Goal: Use online tool/utility: Utilize a website feature to perform a specific function

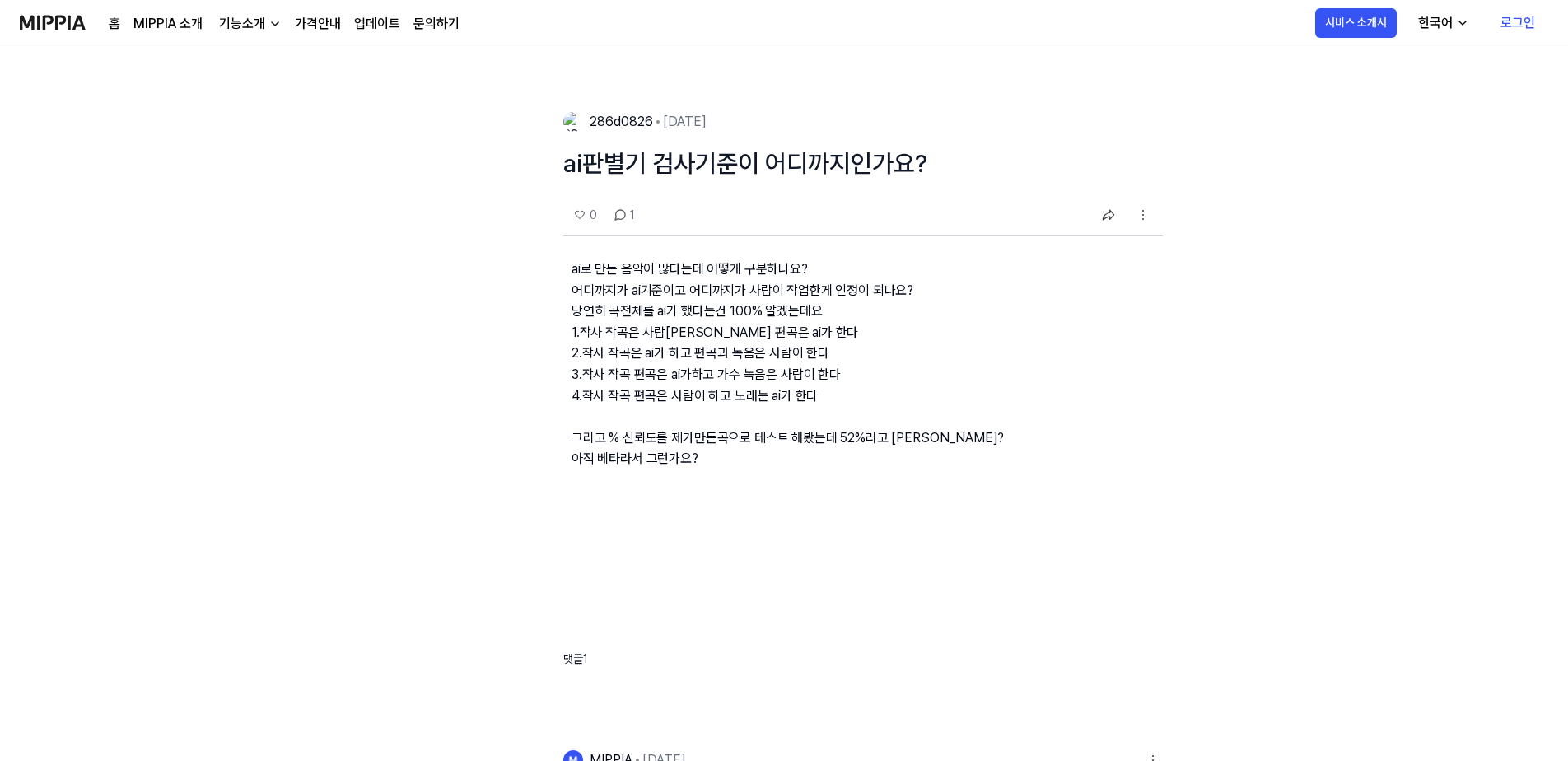
click at [811, 363] on p "ai로 만든 음악이 많다는데 어떻게 구분하나요? 어디까지가 ai기준이고 어디까지가 사람이 작업한게 인정이 되나요? 당연히 곡전체를 ai가 했다…" at bounding box center [863, 377] width 600 height 284
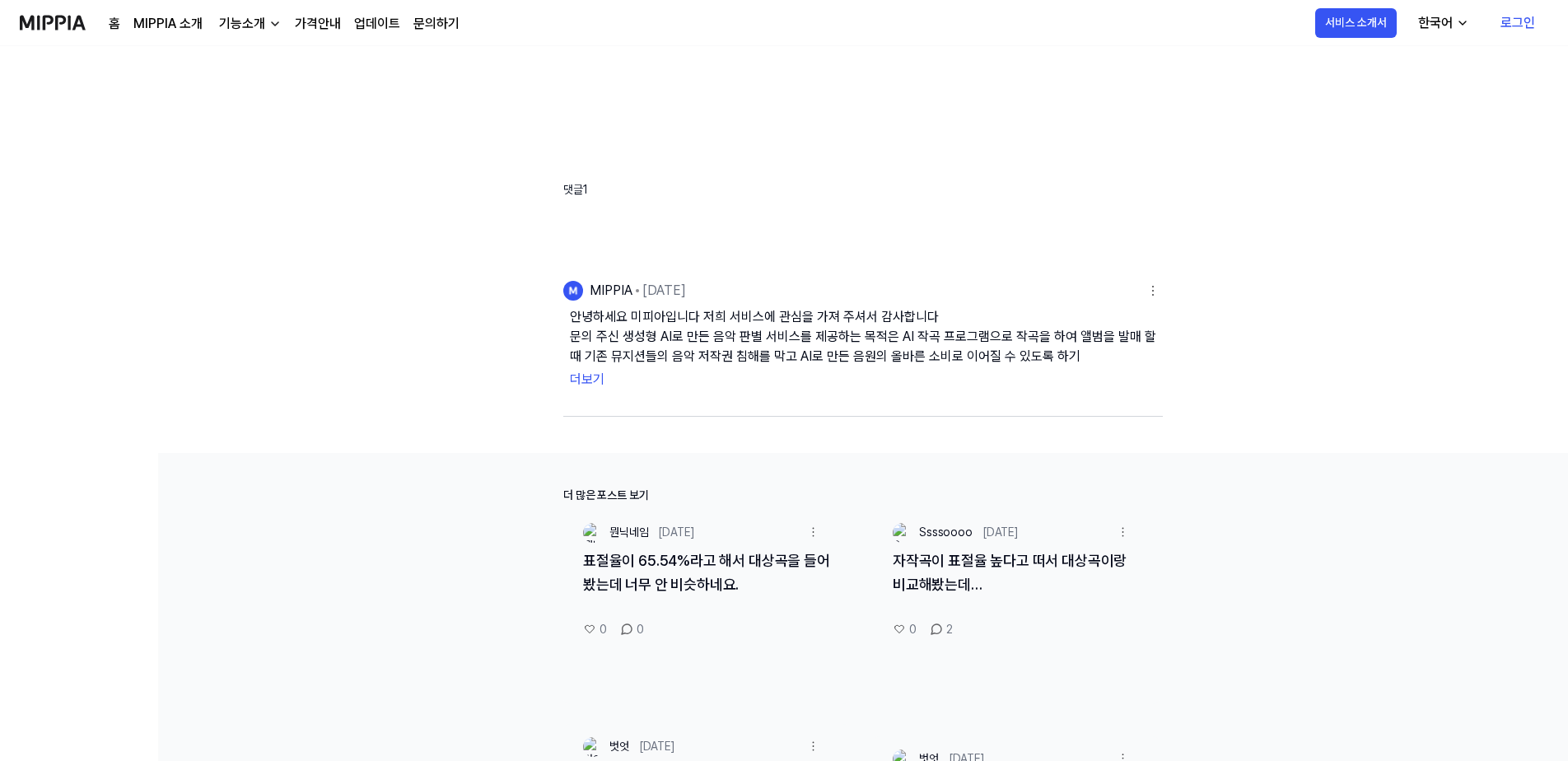
scroll to position [494, 0]
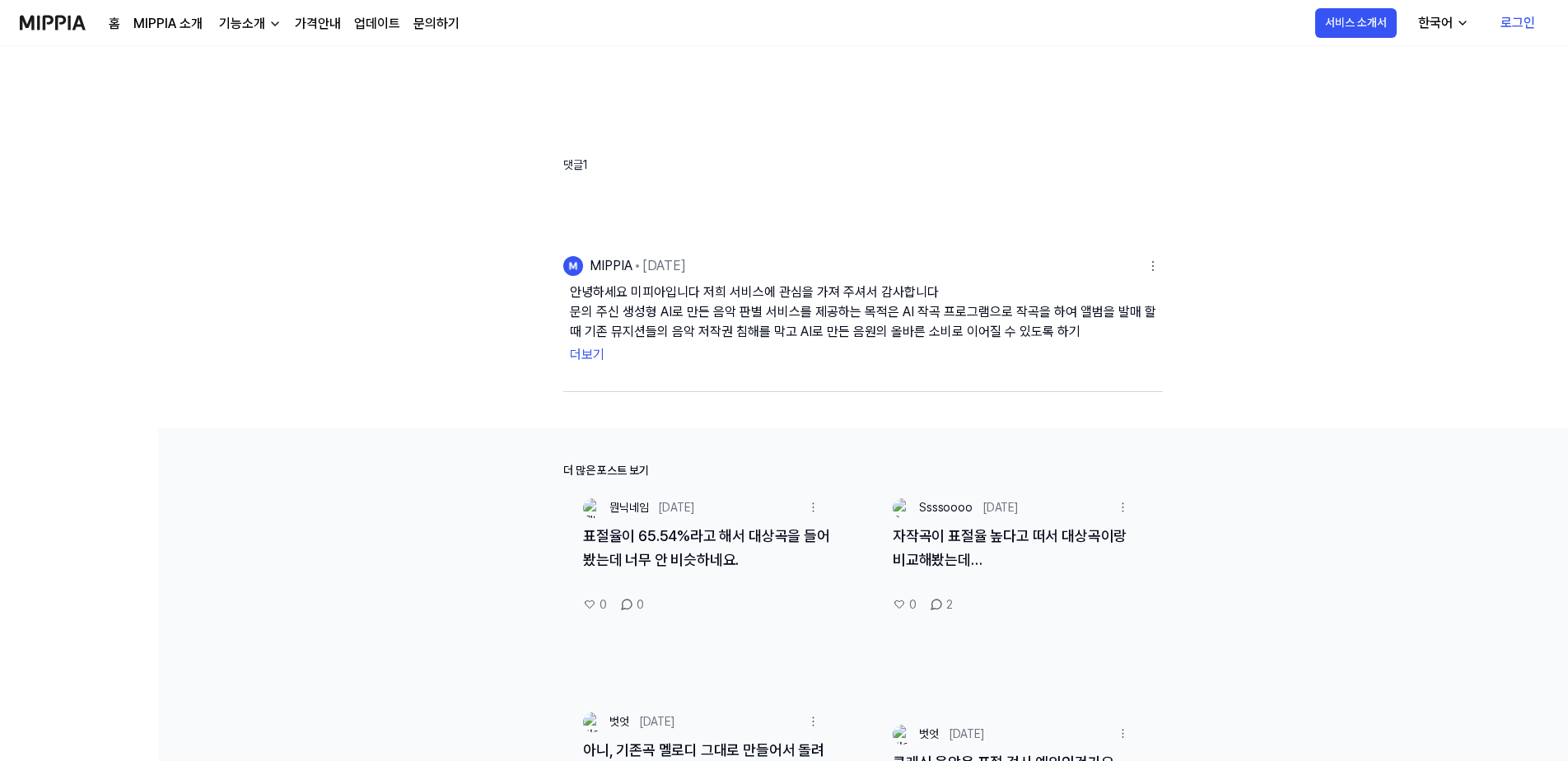
click at [601, 354] on button "더보기" at bounding box center [863, 355] width 586 height 26
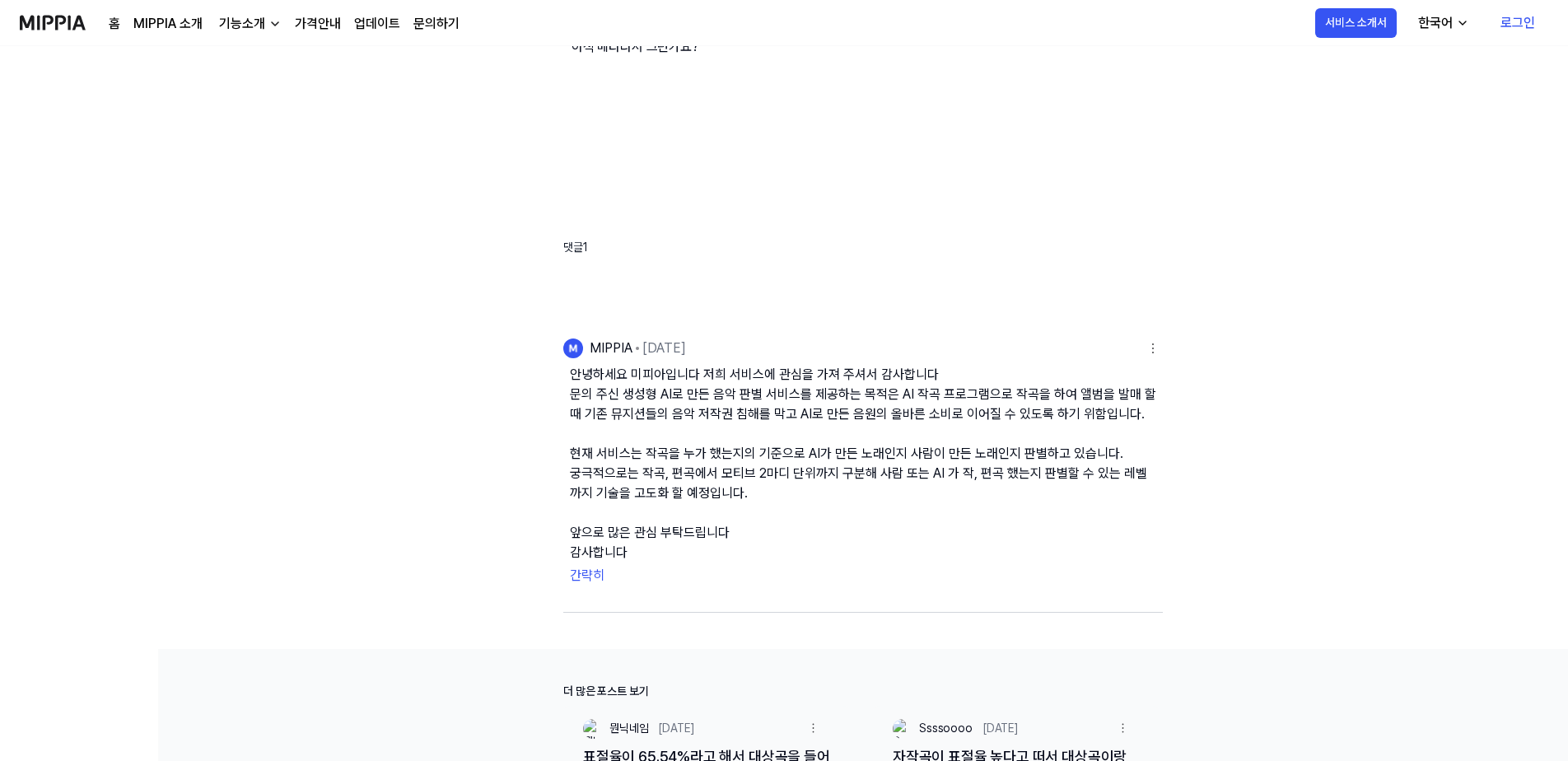
scroll to position [0, 0]
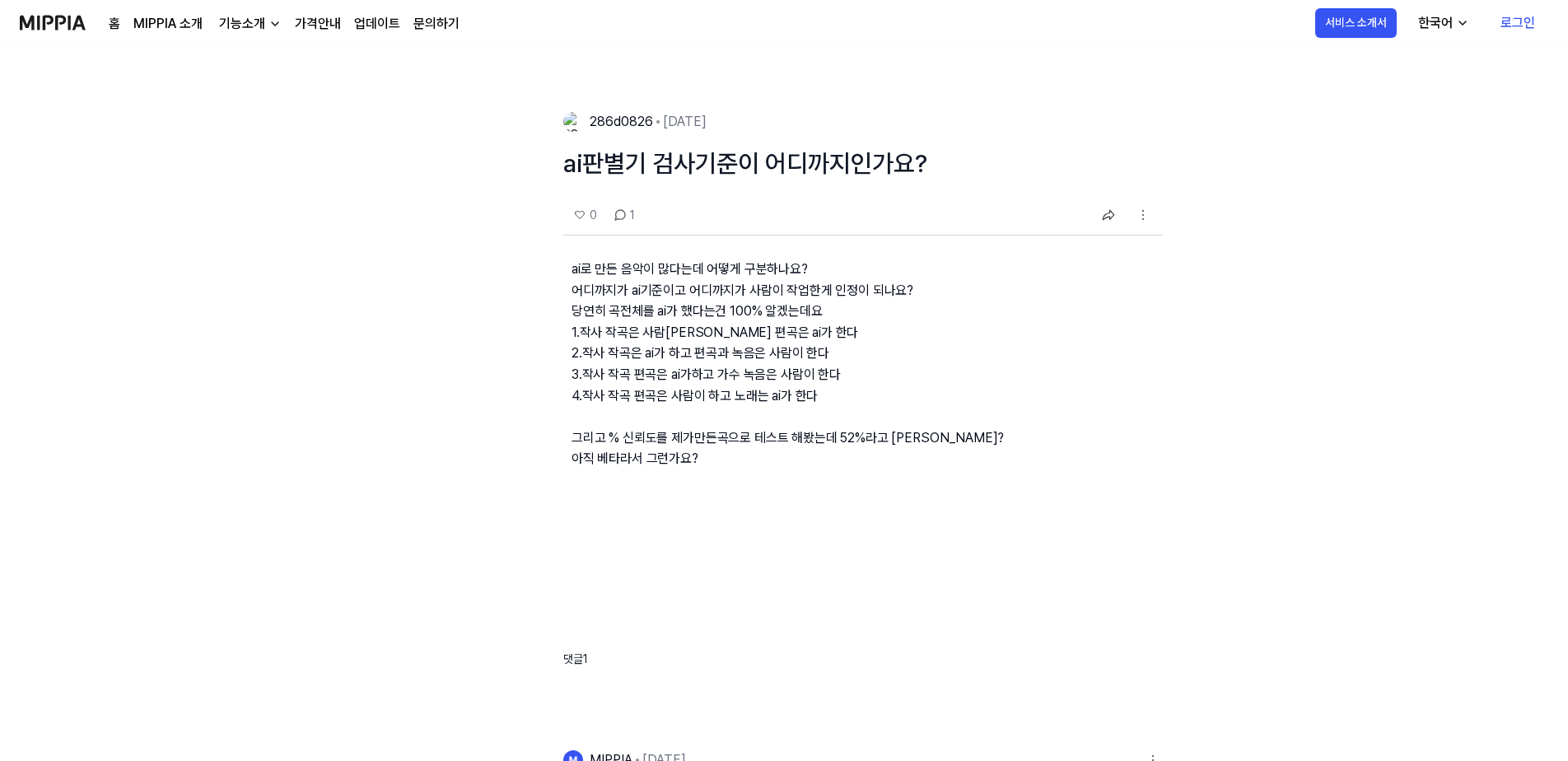
click at [73, 16] on img at bounding box center [53, 22] width 66 height 45
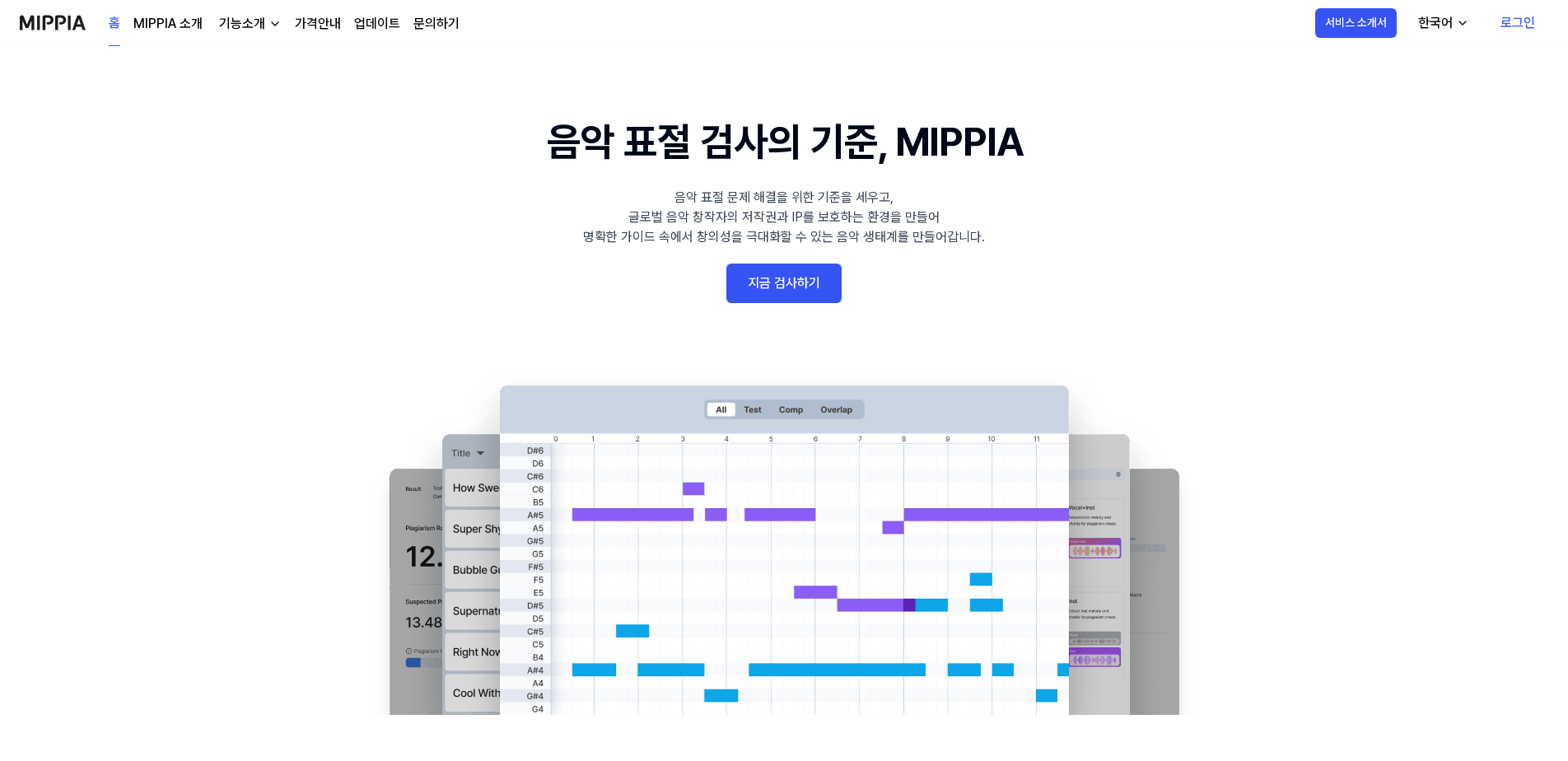
click at [808, 290] on link "지금 검사하기" at bounding box center [783, 284] width 115 height 40
click at [313, 23] on link "가격안내" at bounding box center [318, 24] width 46 height 20
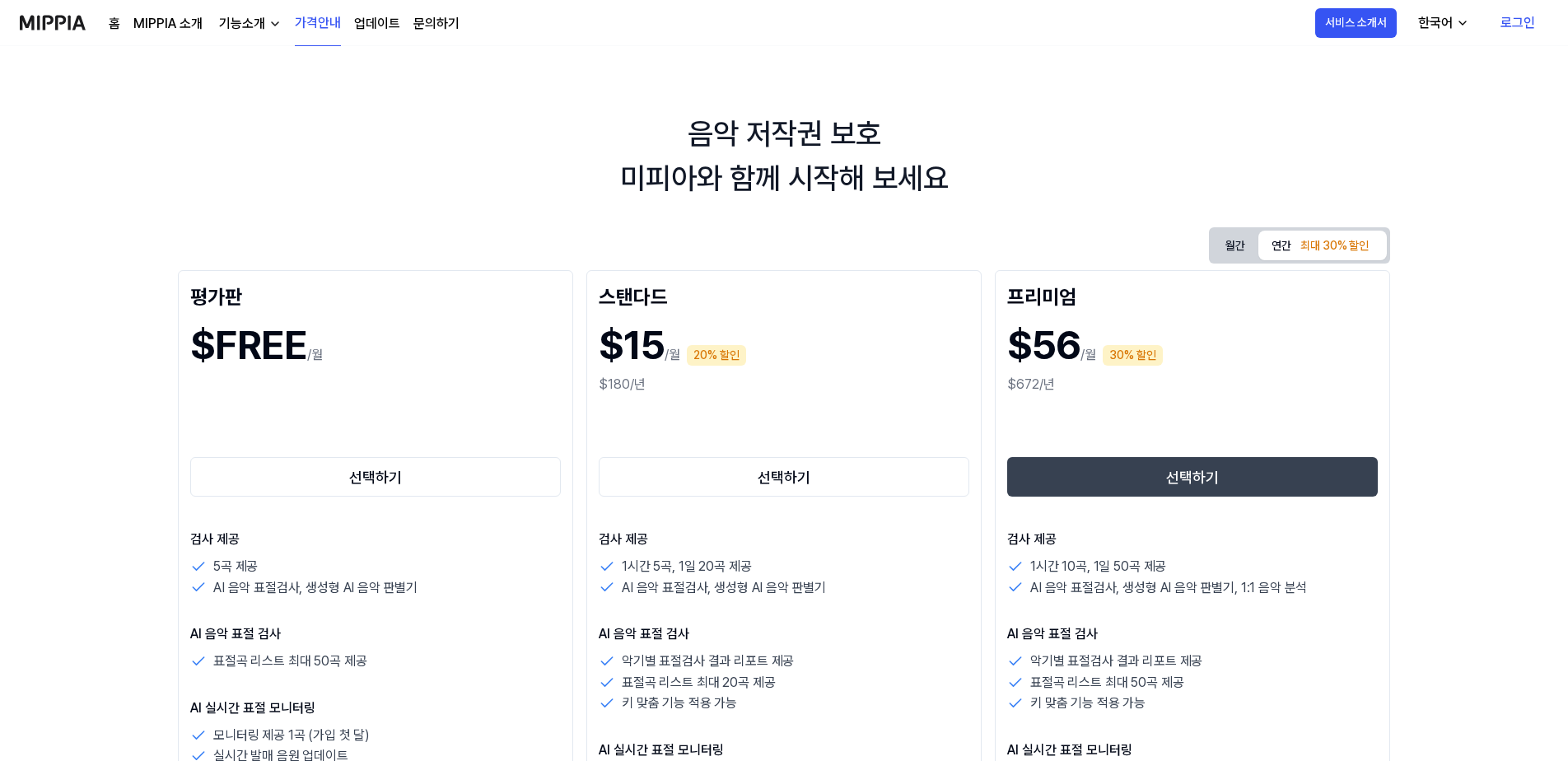
click at [1437, 20] on div "한국어" at bounding box center [1436, 23] width 41 height 20
click at [1439, 19] on div "한국어" at bounding box center [1436, 23] width 41 height 20
click at [374, 478] on button "선택하기" at bounding box center [375, 477] width 370 height 40
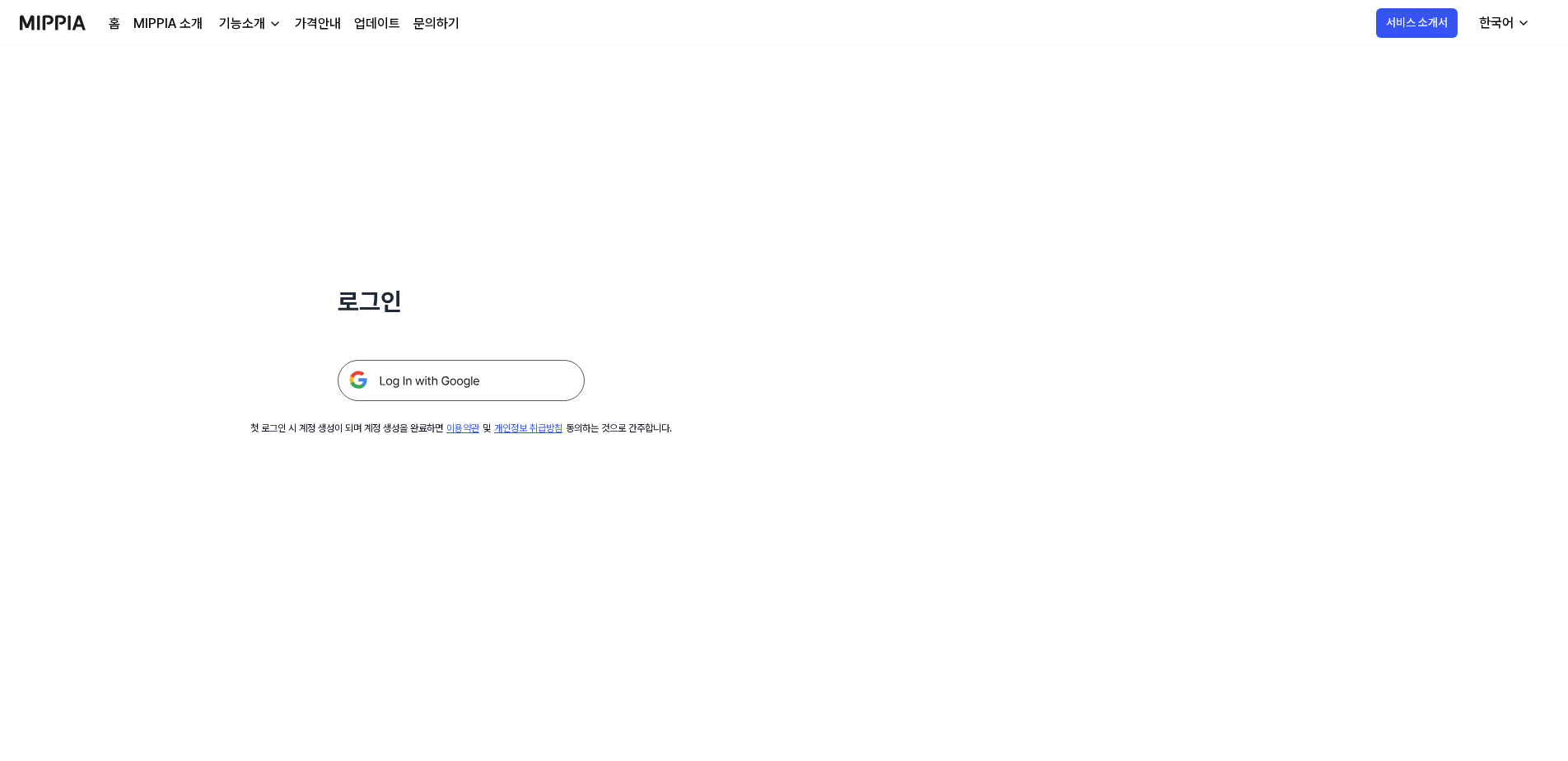
click at [527, 373] on img at bounding box center [461, 380] width 247 height 41
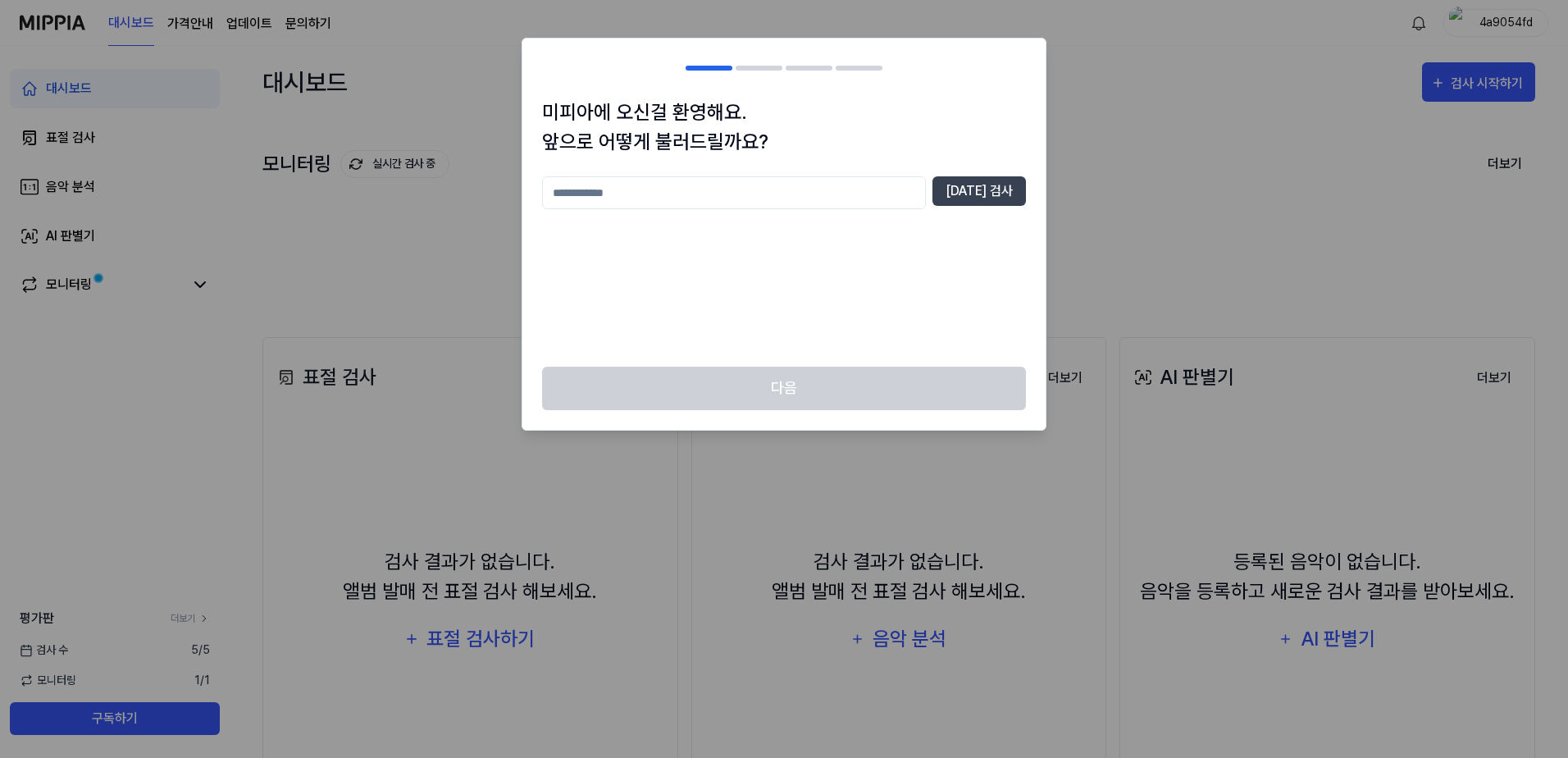
click at [700, 200] on input "text" at bounding box center [734, 193] width 384 height 33
type input "***"
click at [1014, 195] on button "[DATE] 검사" at bounding box center [979, 191] width 94 height 30
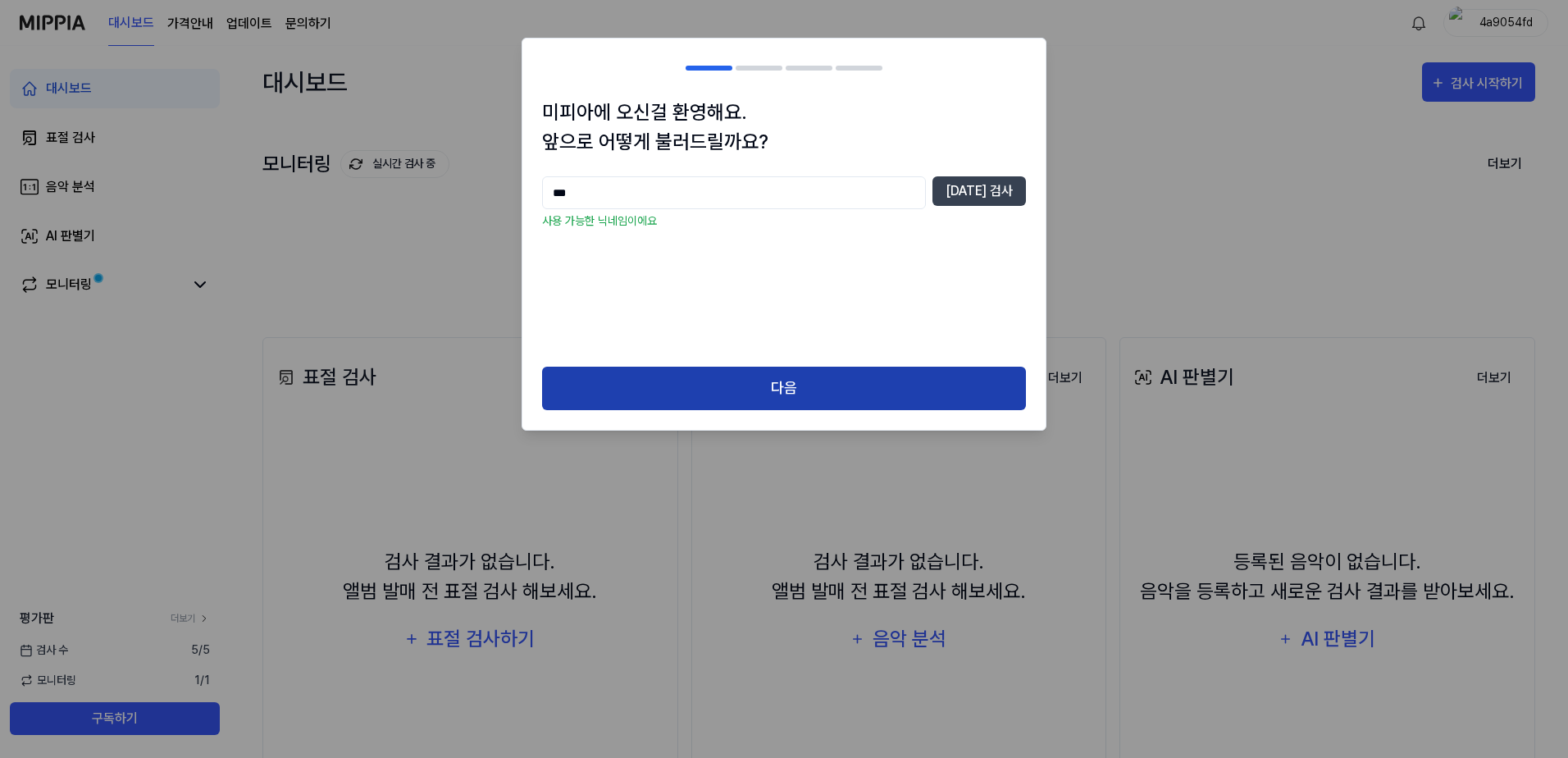
click at [716, 375] on button "다음" at bounding box center [783, 388] width 483 height 44
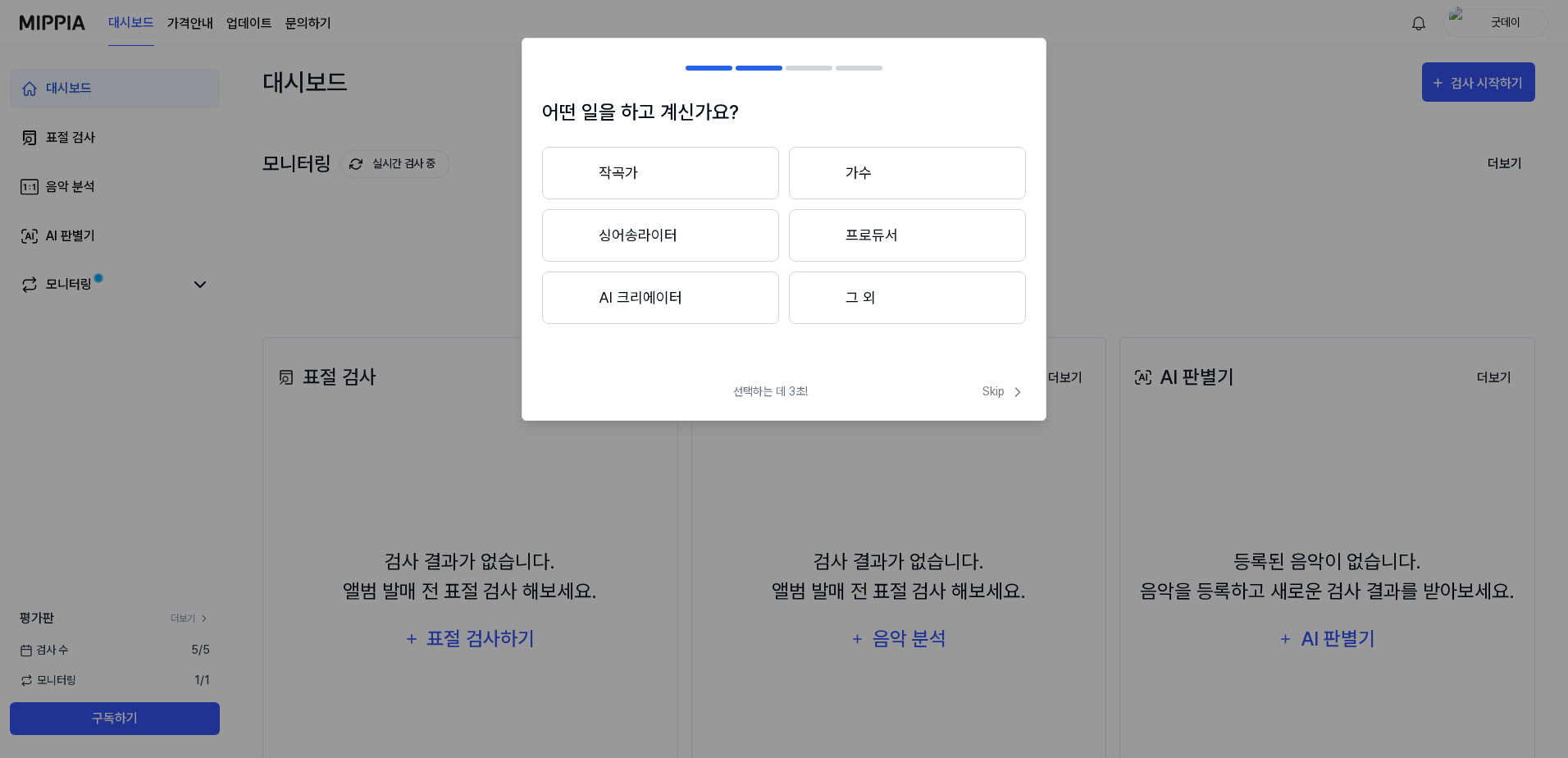
click at [880, 302] on button "그 외" at bounding box center [908, 298] width 237 height 53
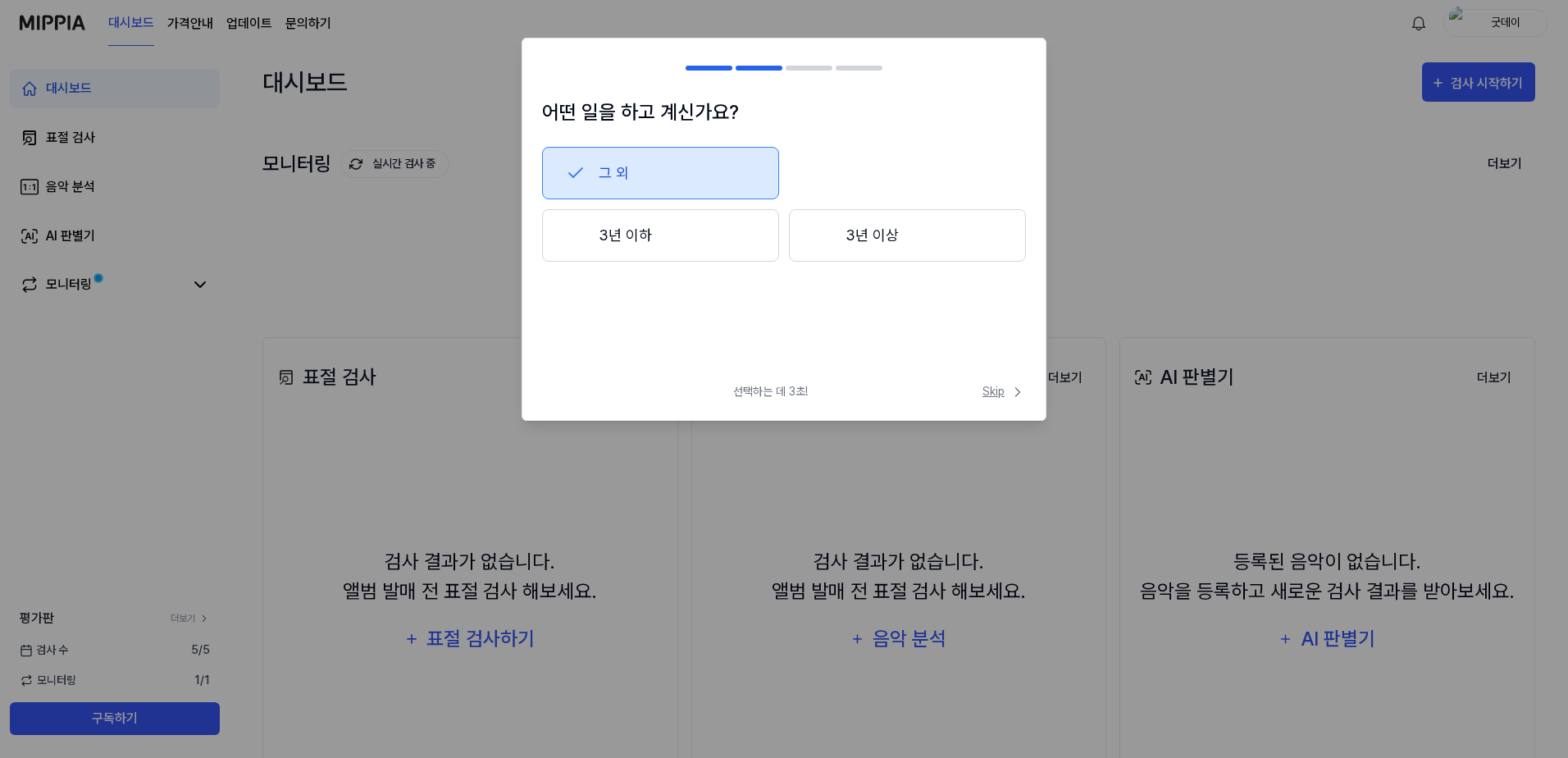
click at [1001, 394] on span "Skip" at bounding box center [1004, 391] width 44 height 17
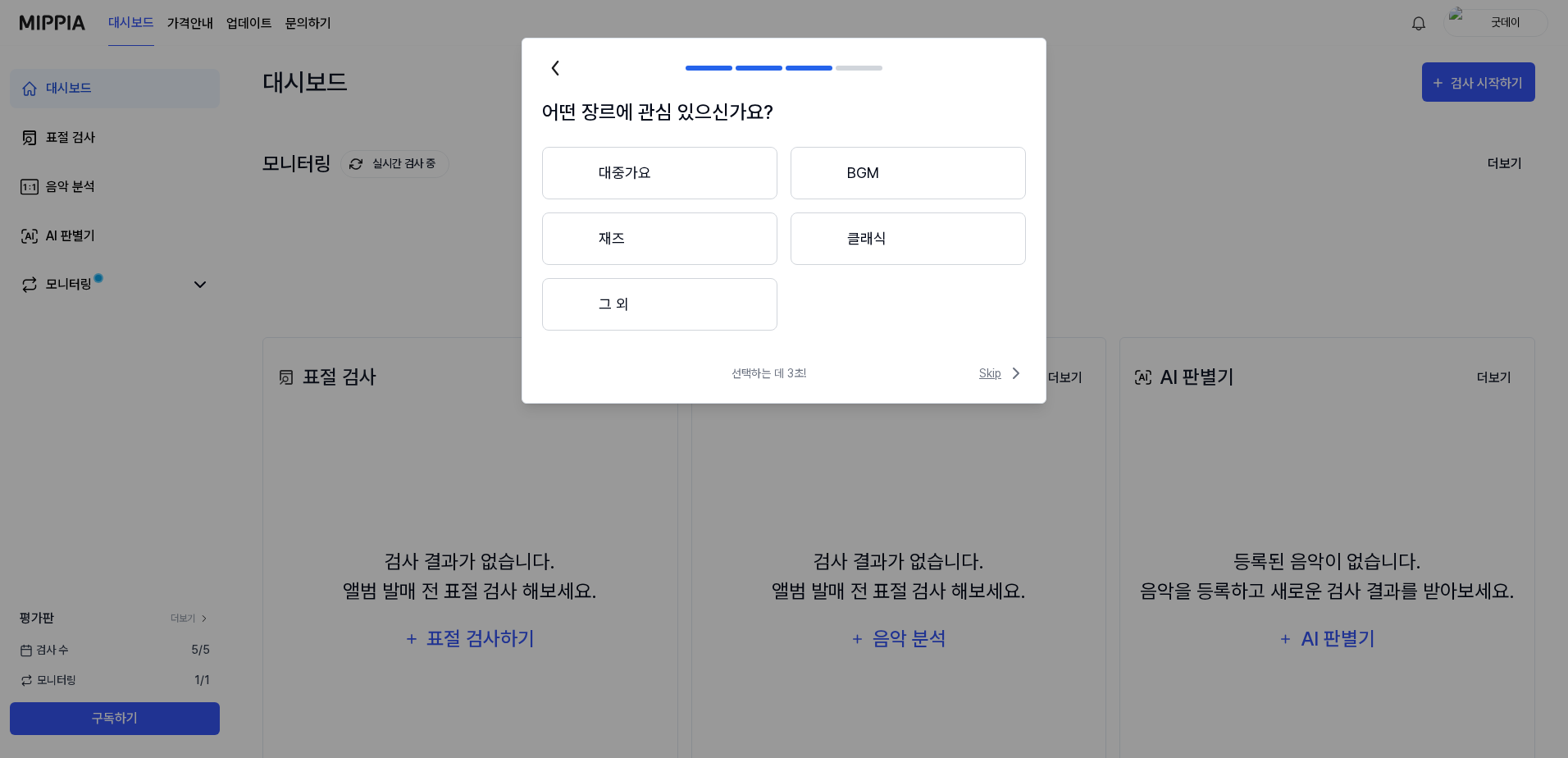
click at [992, 377] on span "Skip" at bounding box center [1002, 373] width 47 height 20
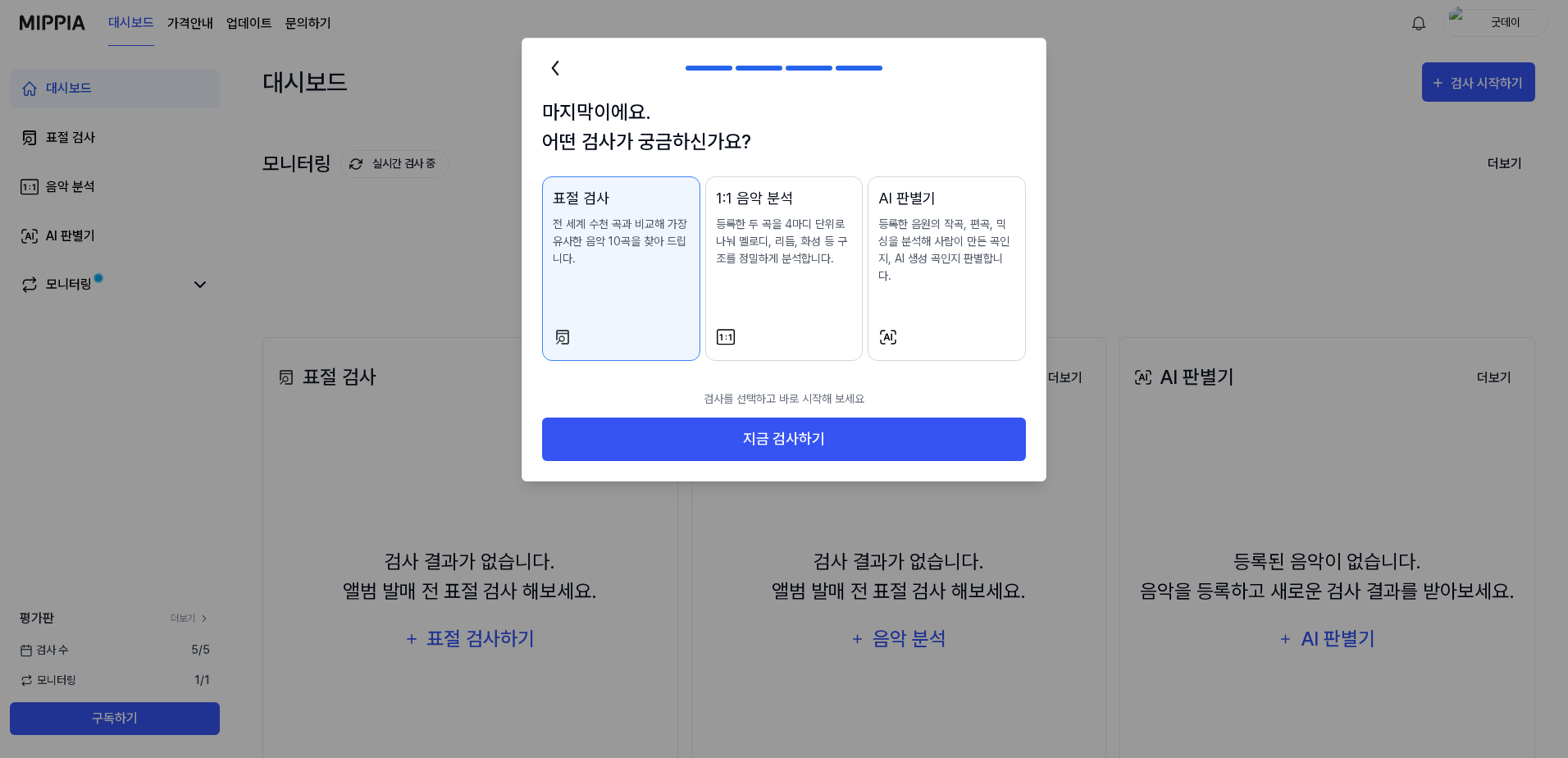
click at [983, 264] on p "등록한 음원의 작곡, 편곡, 믹싱을 분석해 사람이 만든 곡인지, AI 생성 곡인지 판별합니다." at bounding box center [946, 250] width 137 height 69
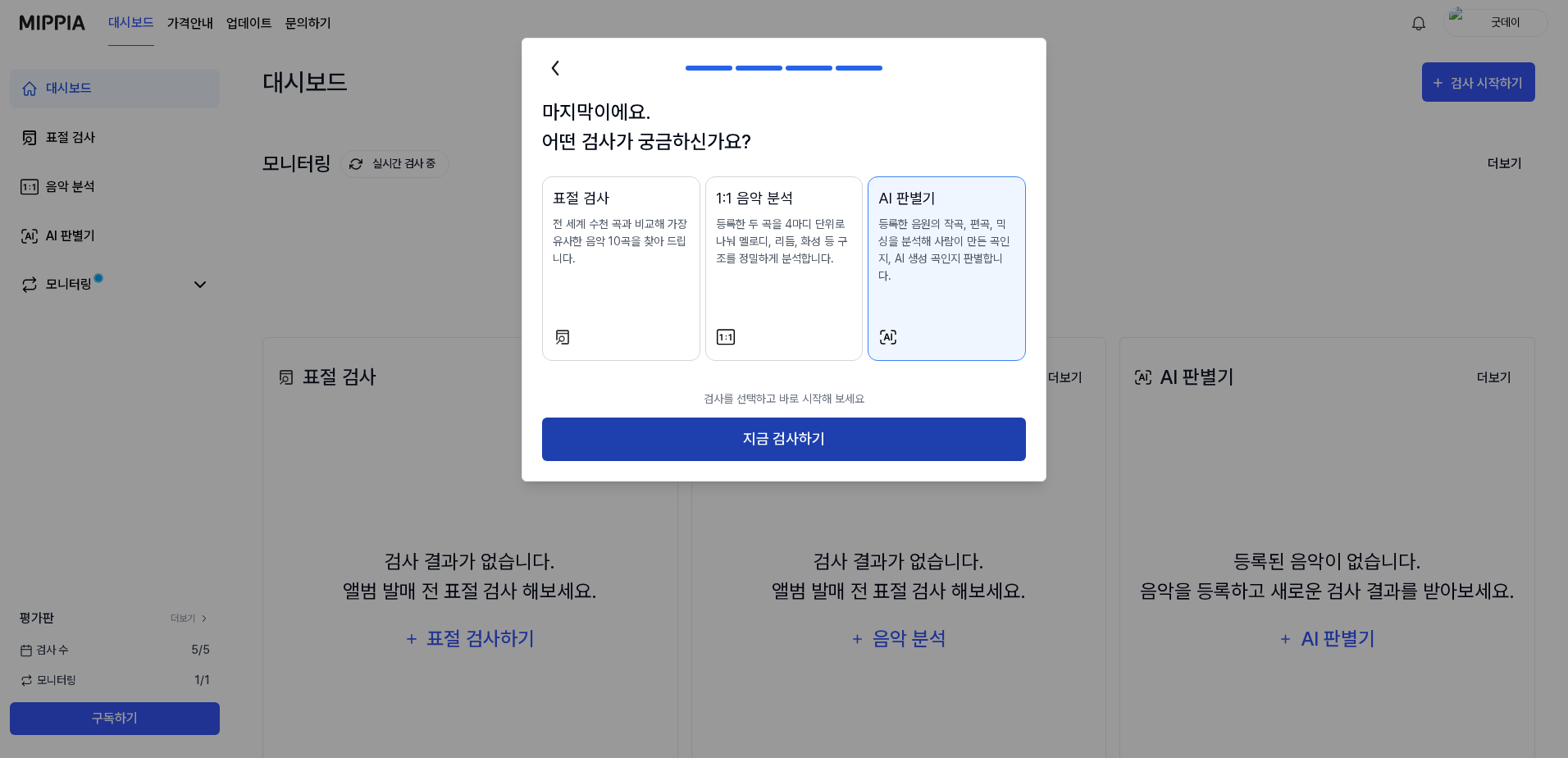
click at [782, 423] on button "지금 검사하기" at bounding box center [783, 439] width 483 height 44
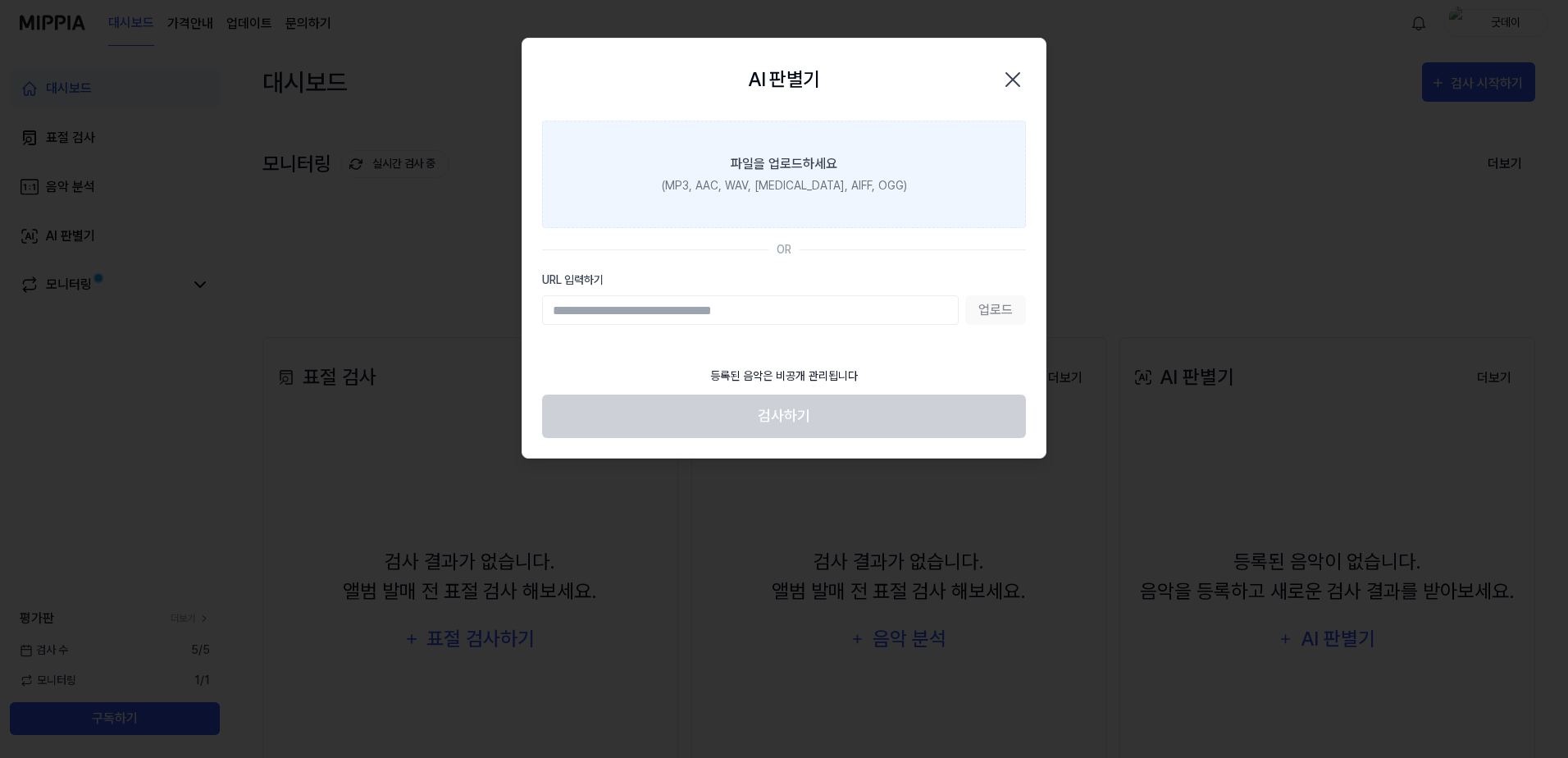
click at [773, 173] on div "파일을 업로드하세요" at bounding box center [783, 164] width 106 height 20
click at [0, 0] on input "파일을 업로드하세요 (MP3, AAC, WAV, FLAC, AIFF, OGG)" at bounding box center [0, 0] width 0 height 0
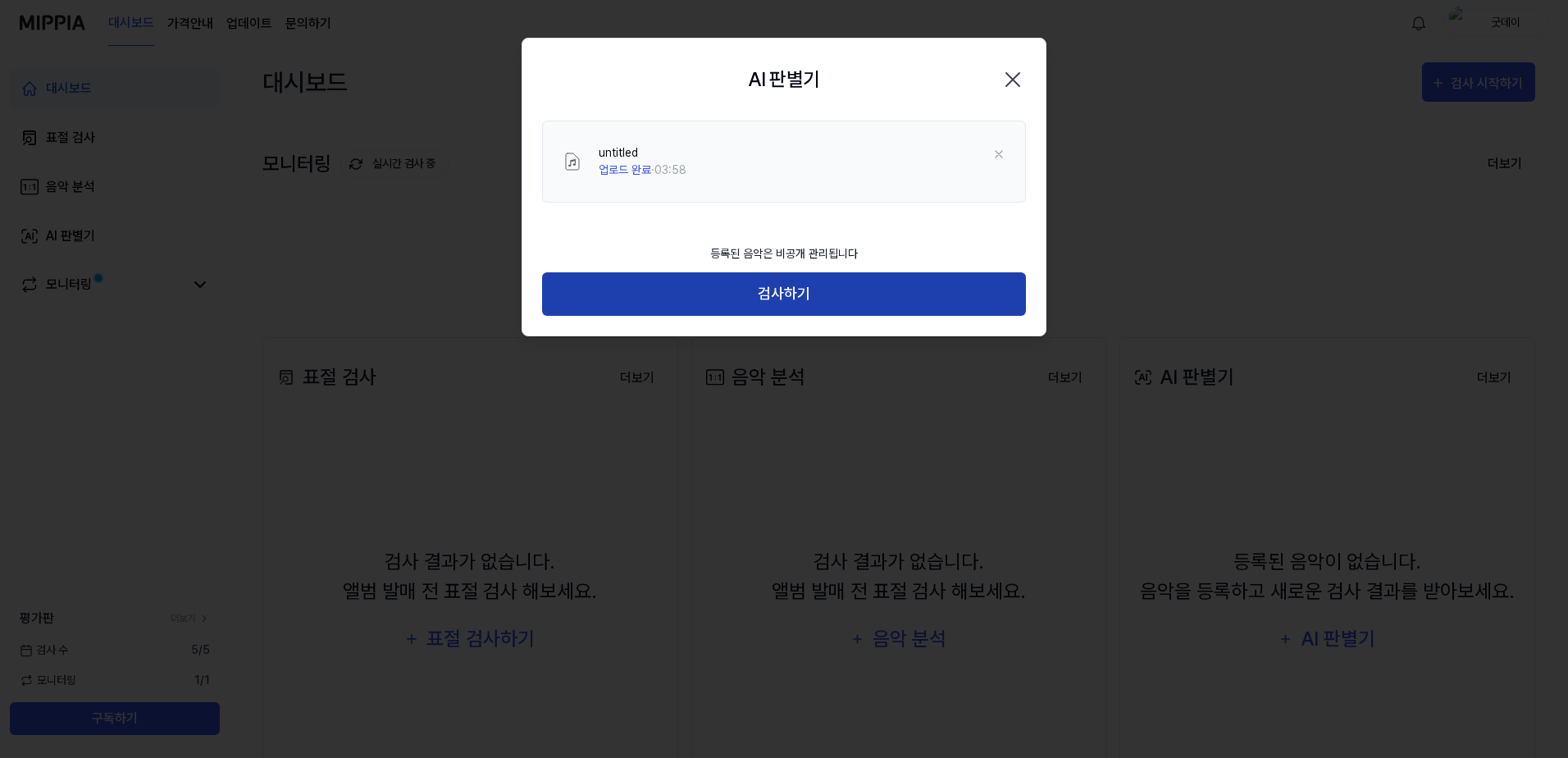
click at [819, 291] on button "검사하기" at bounding box center [783, 294] width 483 height 44
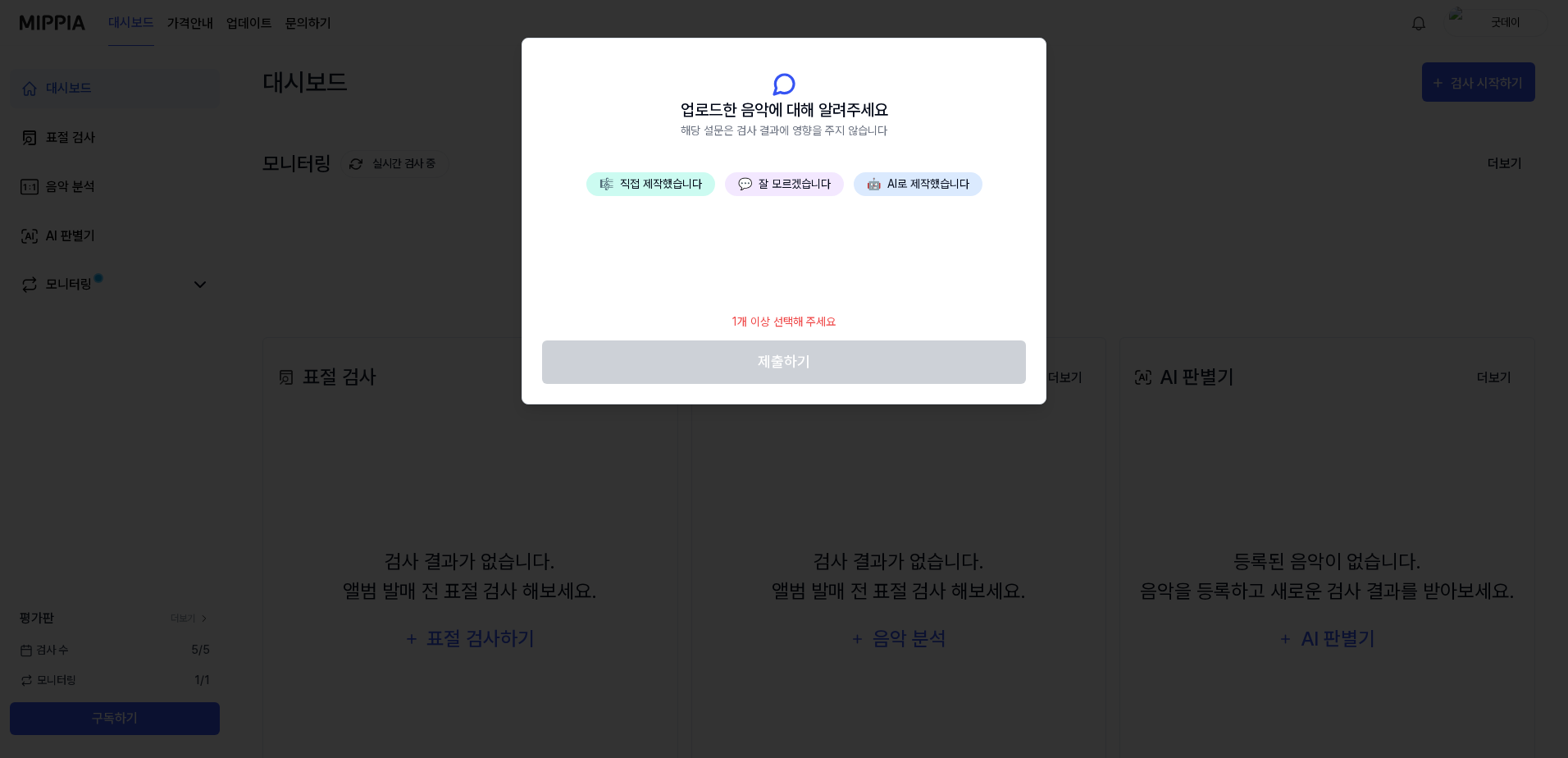
click at [786, 178] on button "💬 잘 모르겠습니다" at bounding box center [784, 184] width 119 height 24
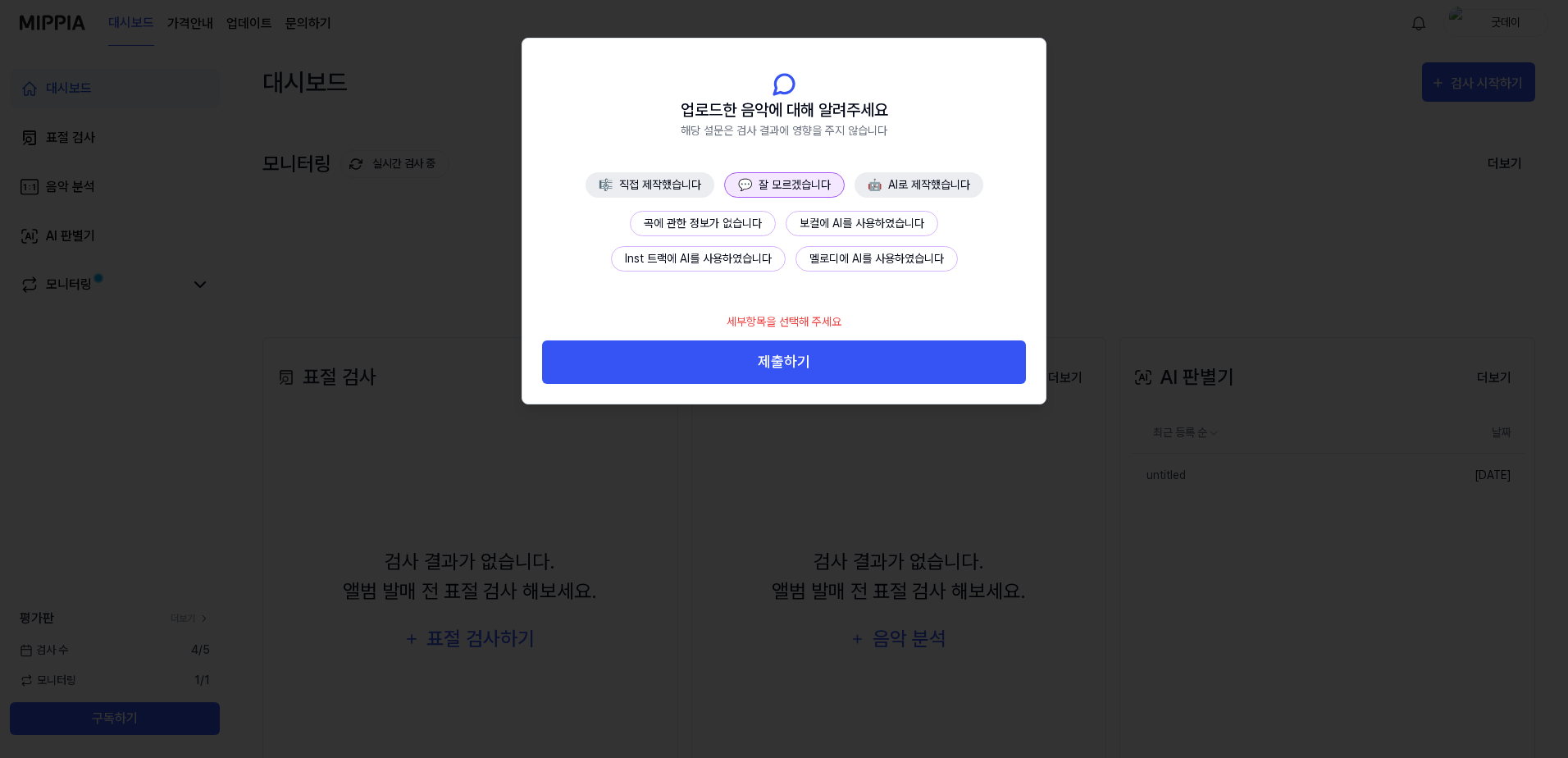
click at [676, 180] on button "🎼 직접 제작했습니다" at bounding box center [650, 185] width 128 height 26
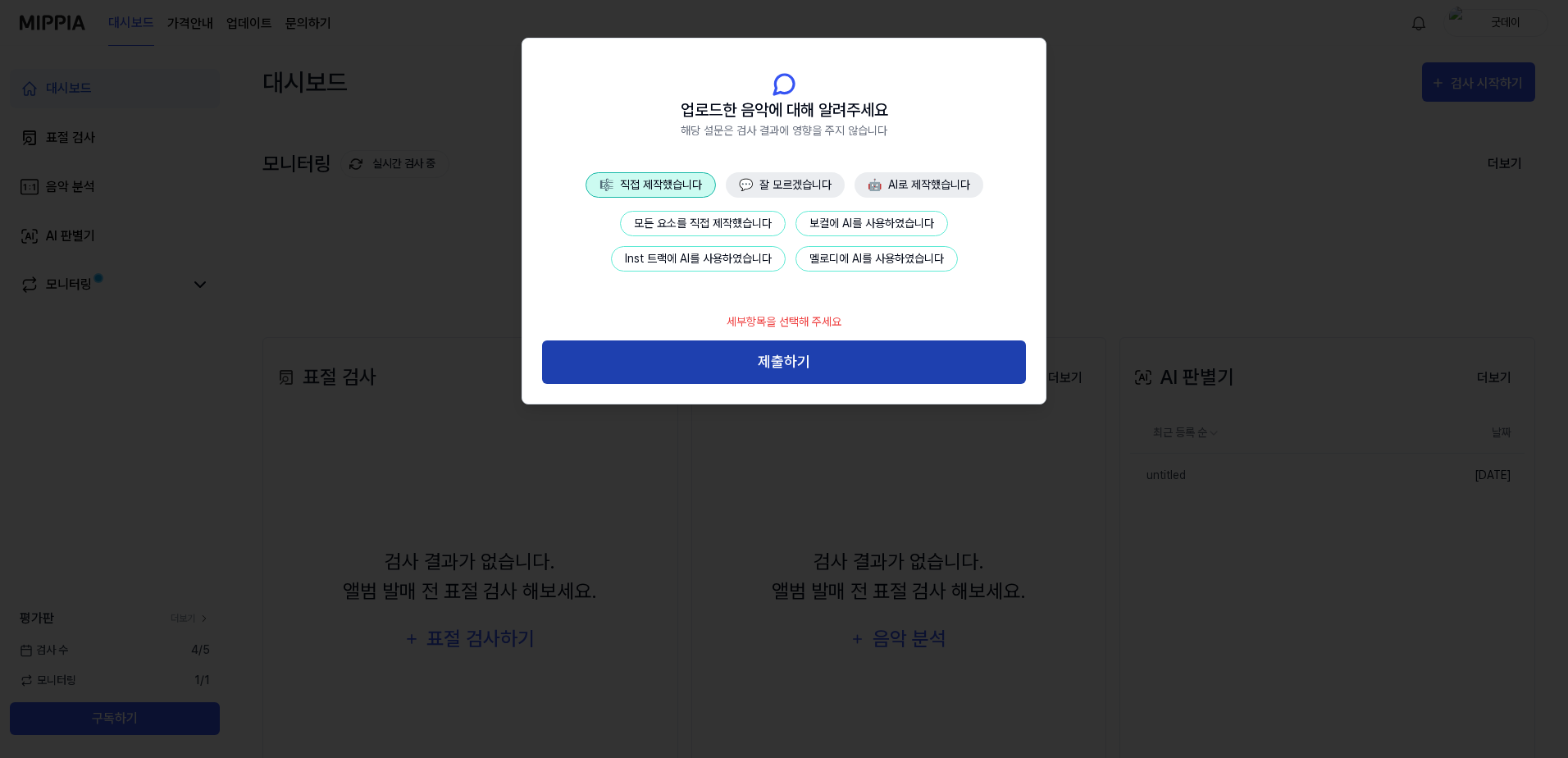
click at [759, 359] on button "제출하기" at bounding box center [783, 362] width 483 height 44
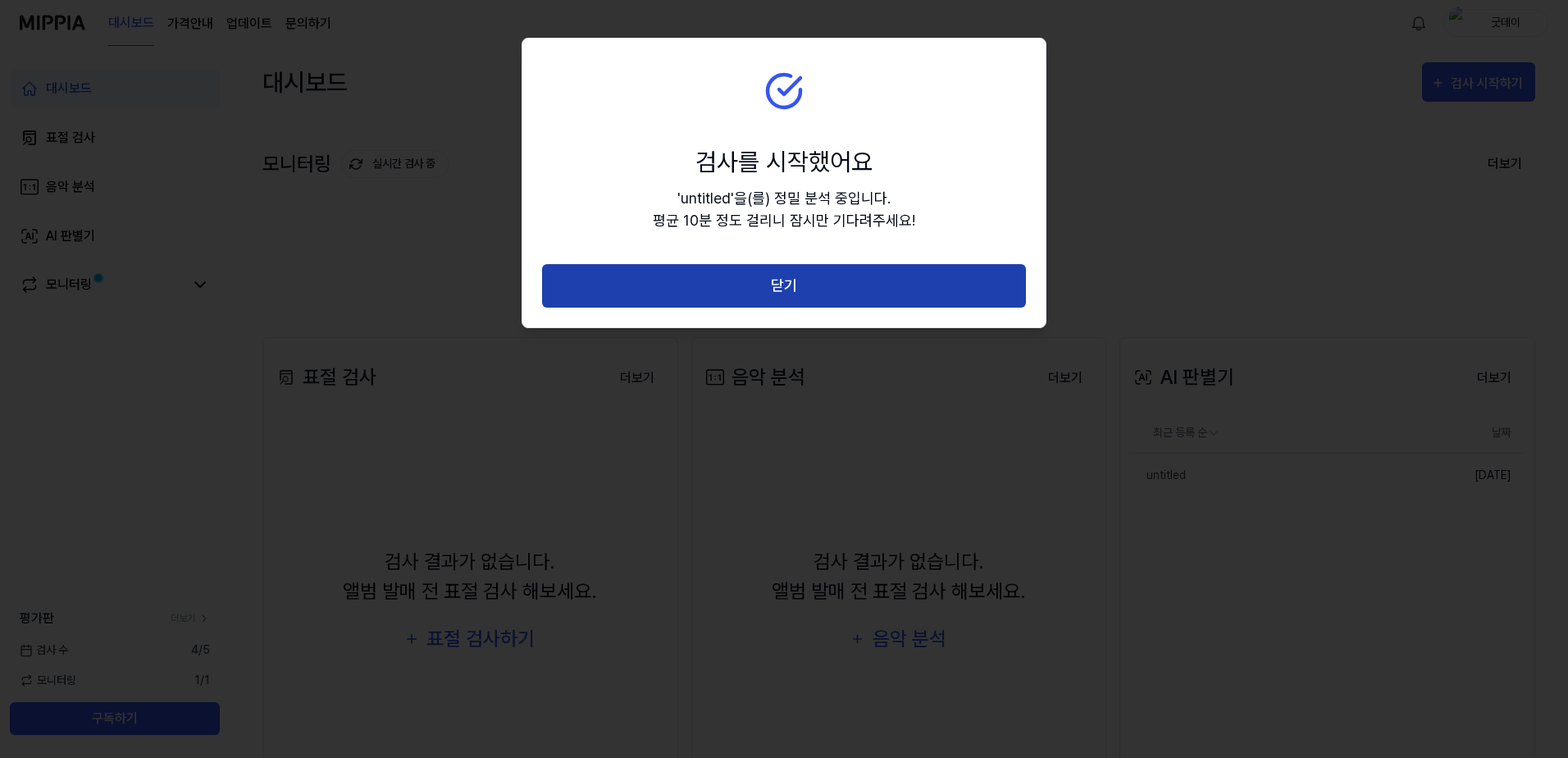
click at [818, 291] on button "닫기" at bounding box center [783, 286] width 483 height 44
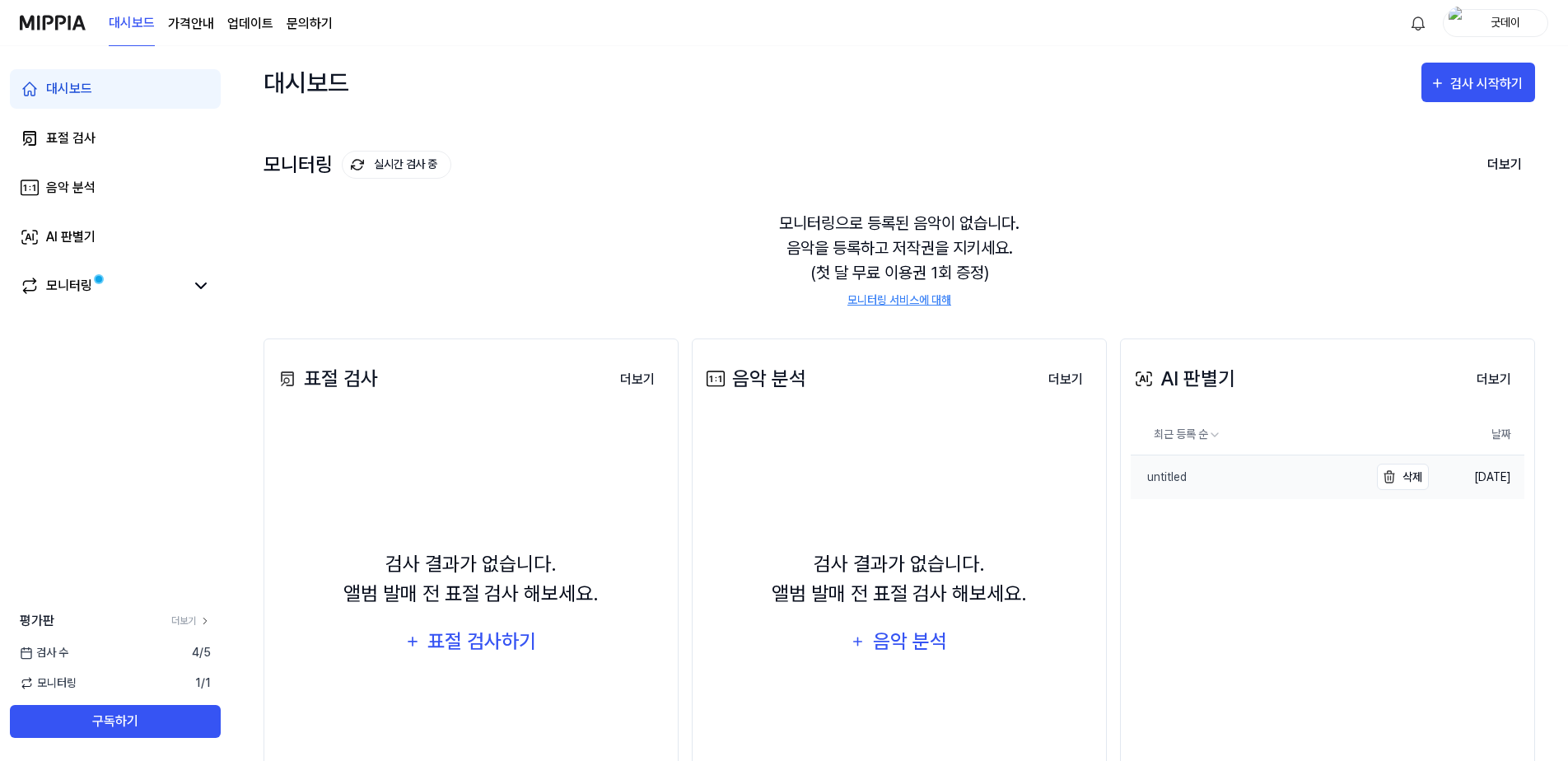
click at [1187, 477] on link "untitled" at bounding box center [1250, 477] width 238 height 44
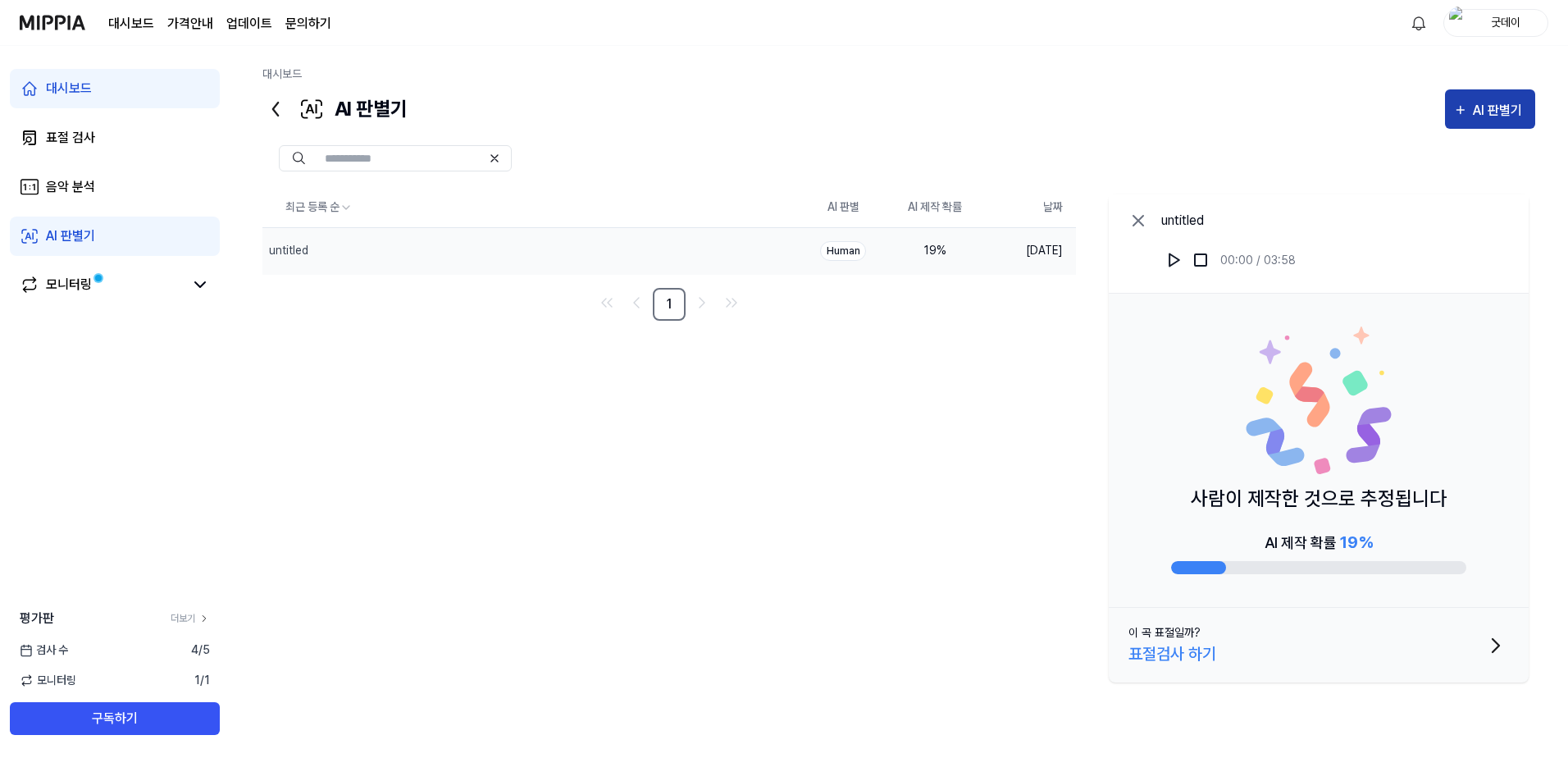
click at [1505, 106] on div "AI 판별기" at bounding box center [1500, 110] width 54 height 21
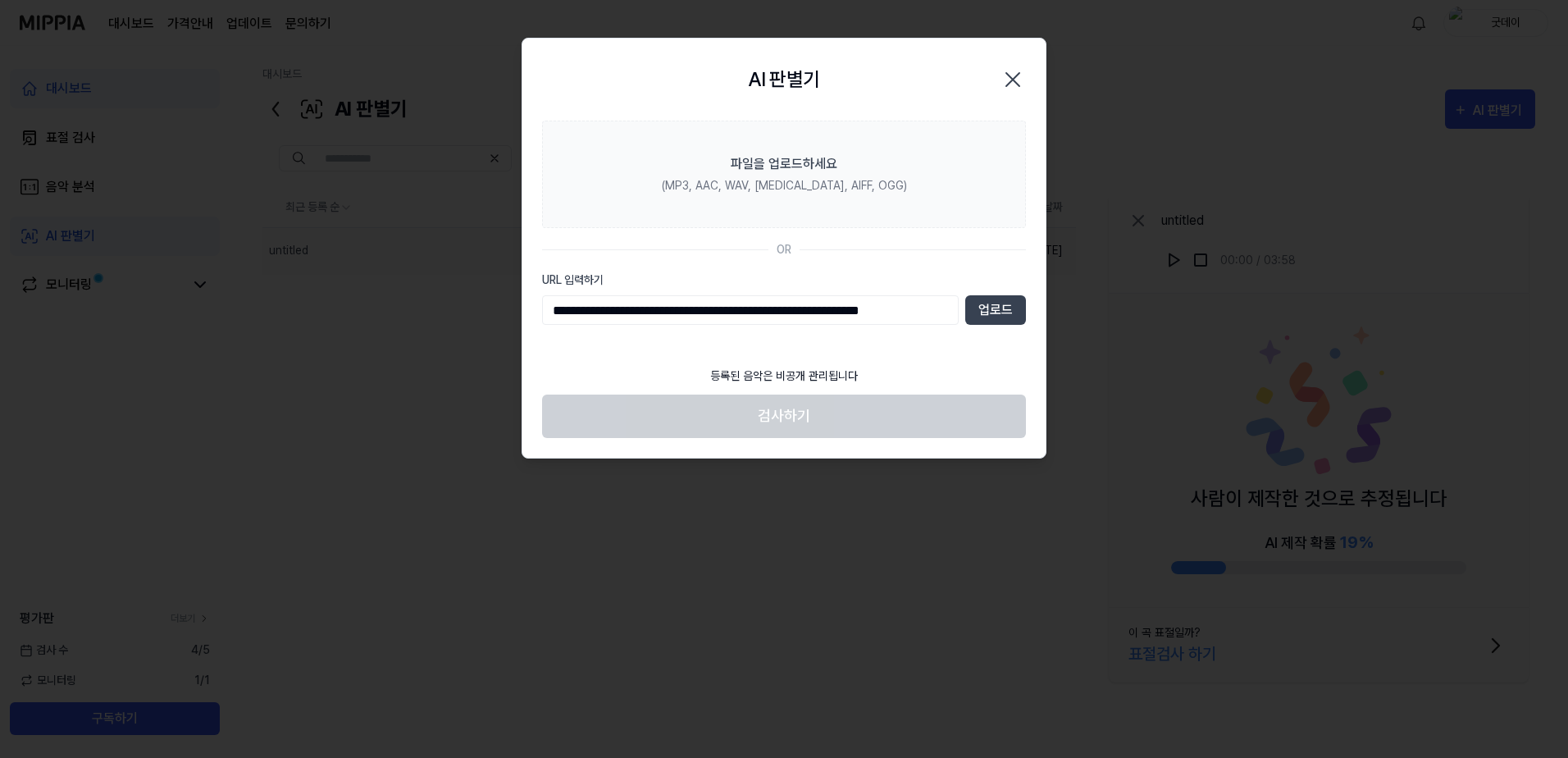
scroll to position [0, 33]
type input "**********"
click at [981, 307] on button "업로드" at bounding box center [996, 310] width 61 height 30
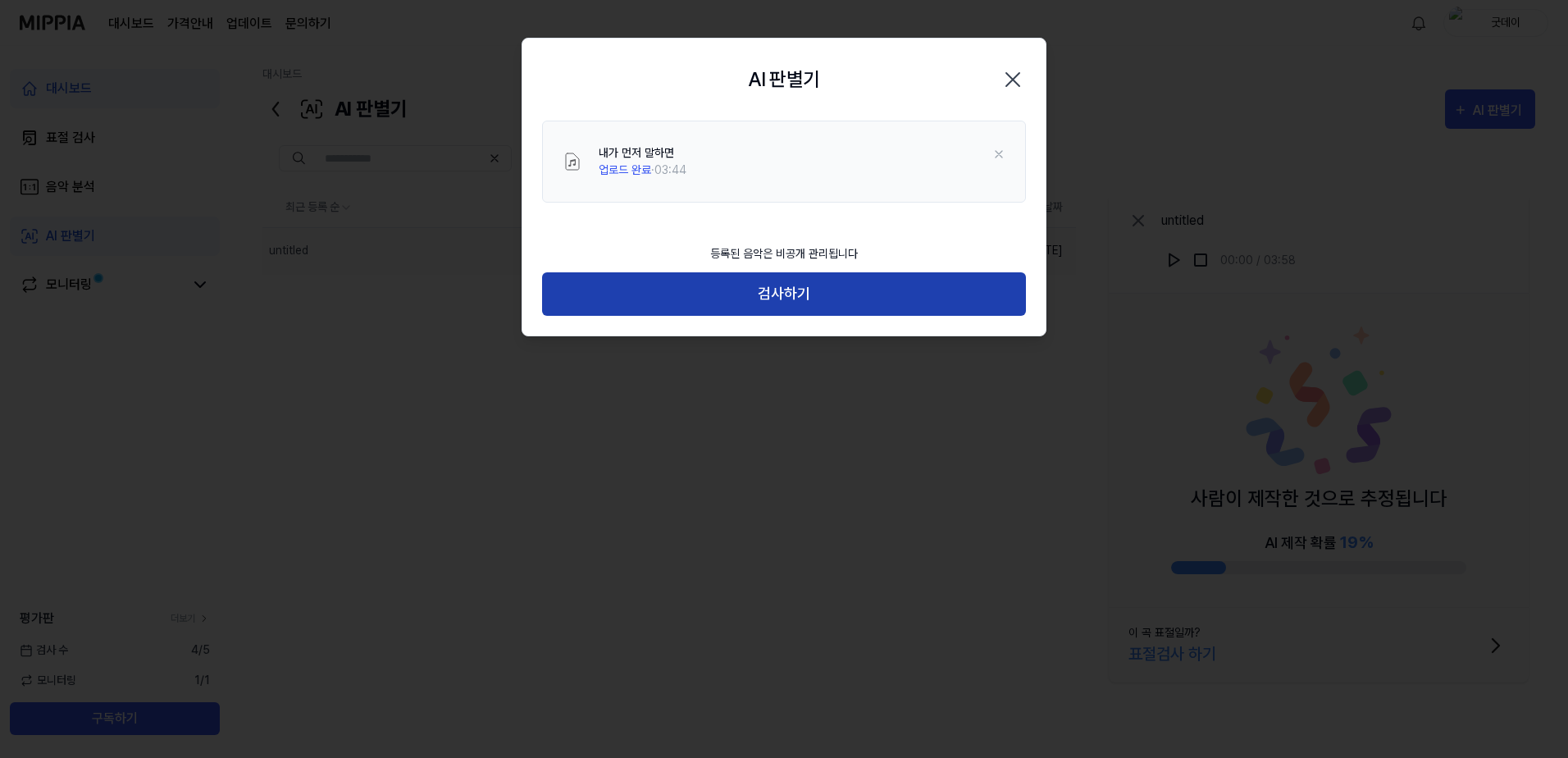
click at [800, 296] on button "검사하기" at bounding box center [783, 294] width 483 height 44
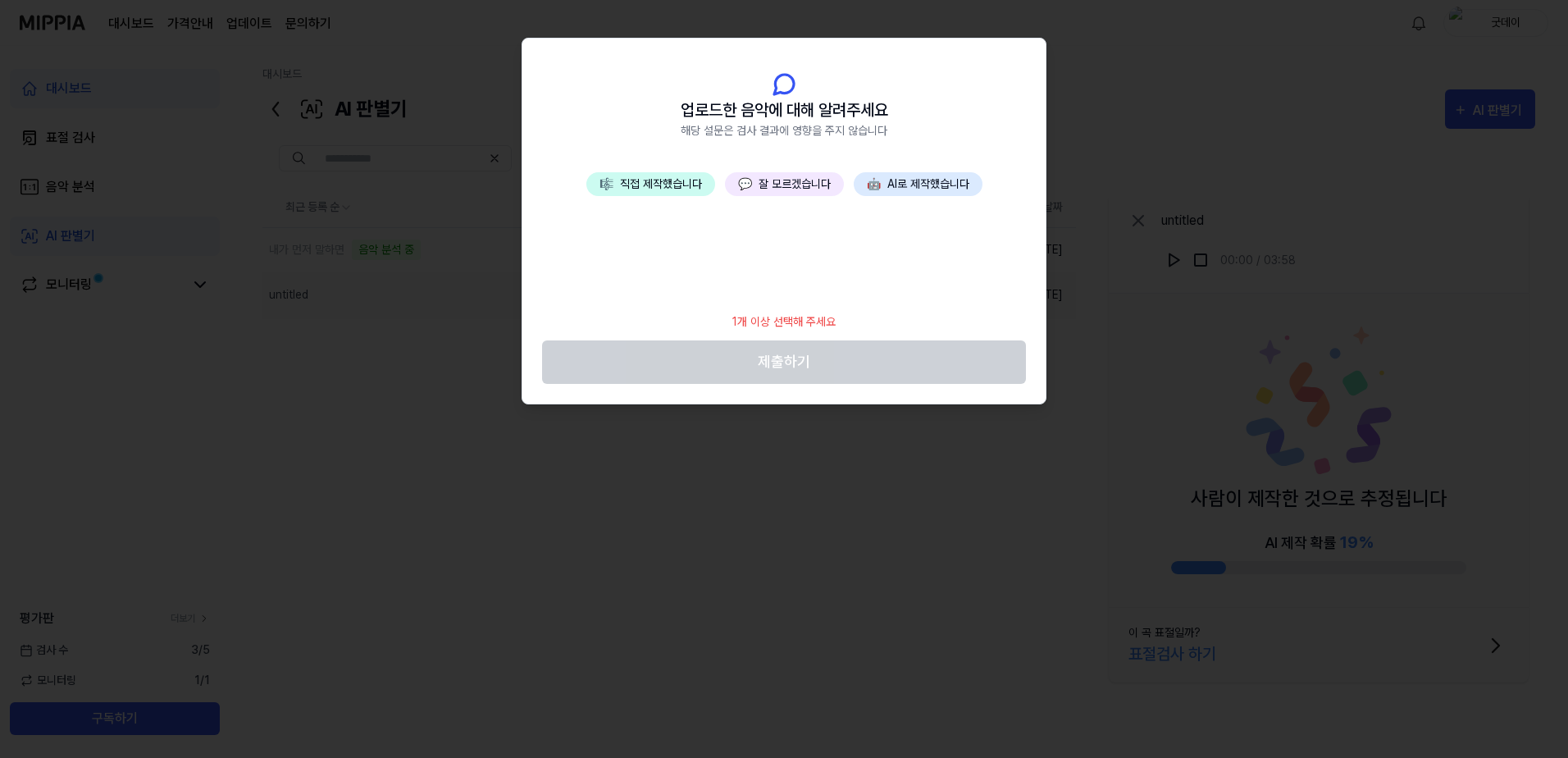
click at [788, 179] on button "💬 잘 모르겠습니다" at bounding box center [784, 184] width 119 height 24
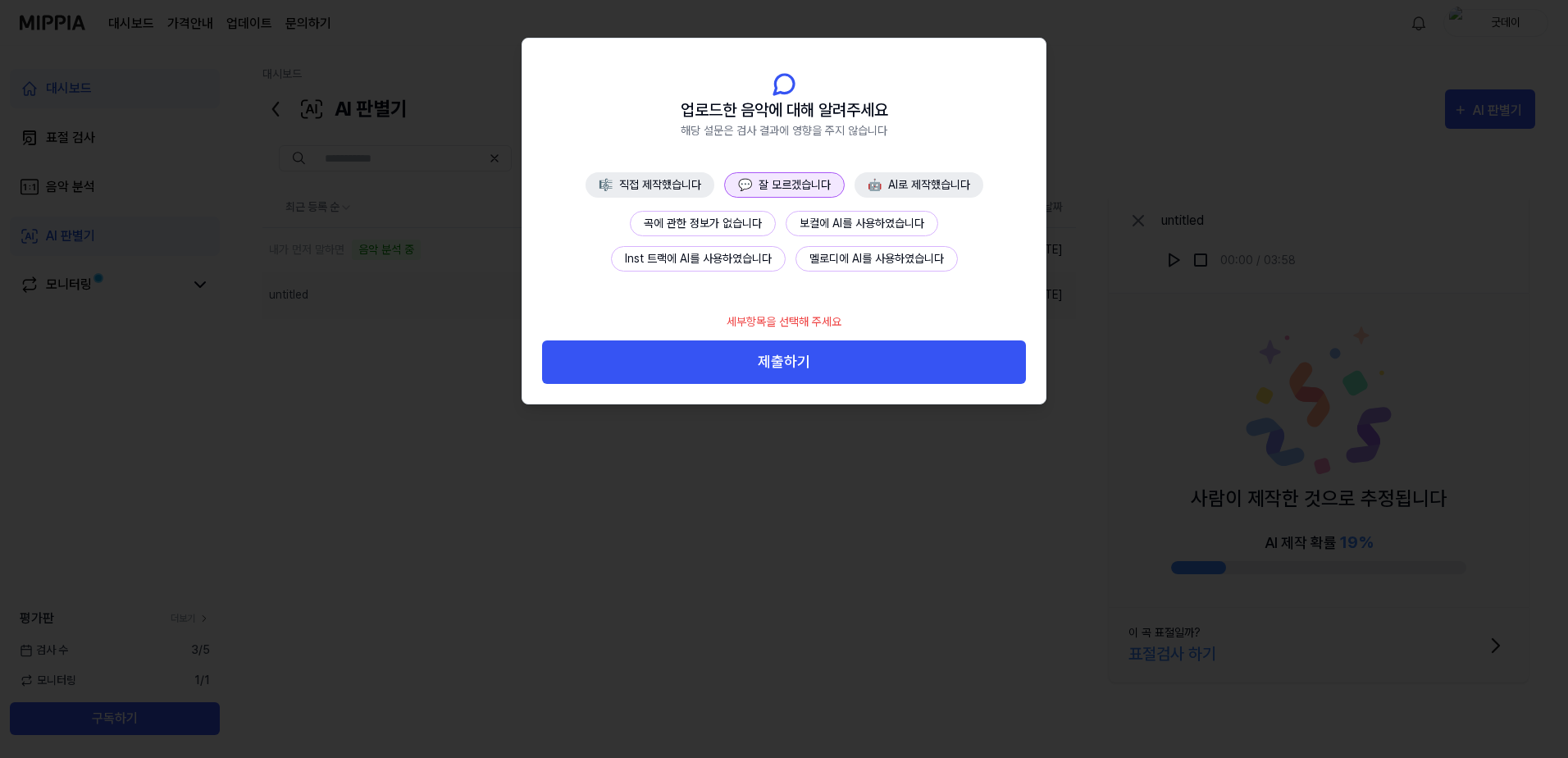
click at [680, 179] on button "🎼 직접 제작했습니다" at bounding box center [650, 185] width 128 height 26
click at [799, 184] on button "💬 잘 모르겠습니다" at bounding box center [785, 185] width 119 height 26
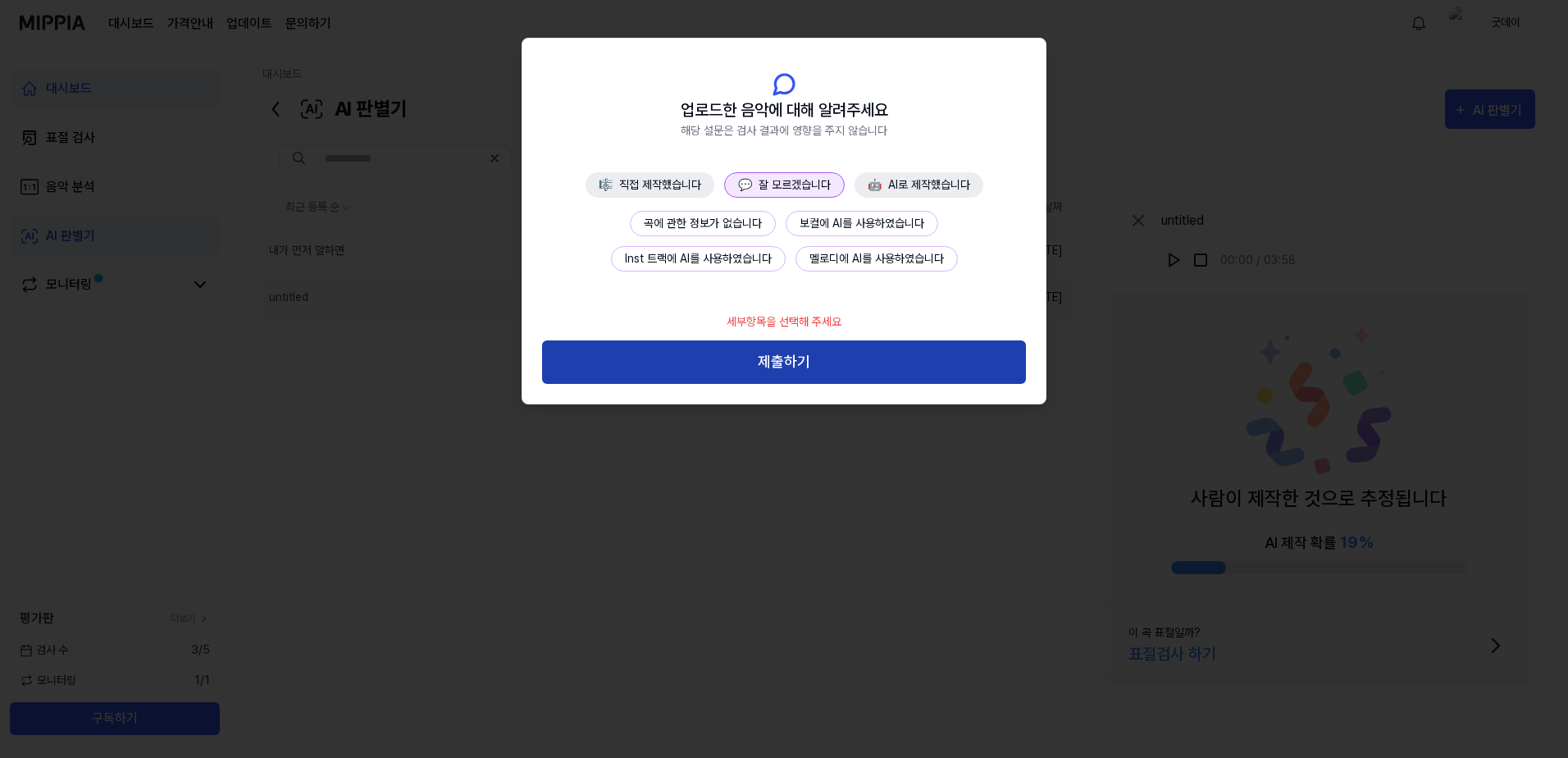
click at [789, 363] on button "제출하기" at bounding box center [783, 362] width 483 height 44
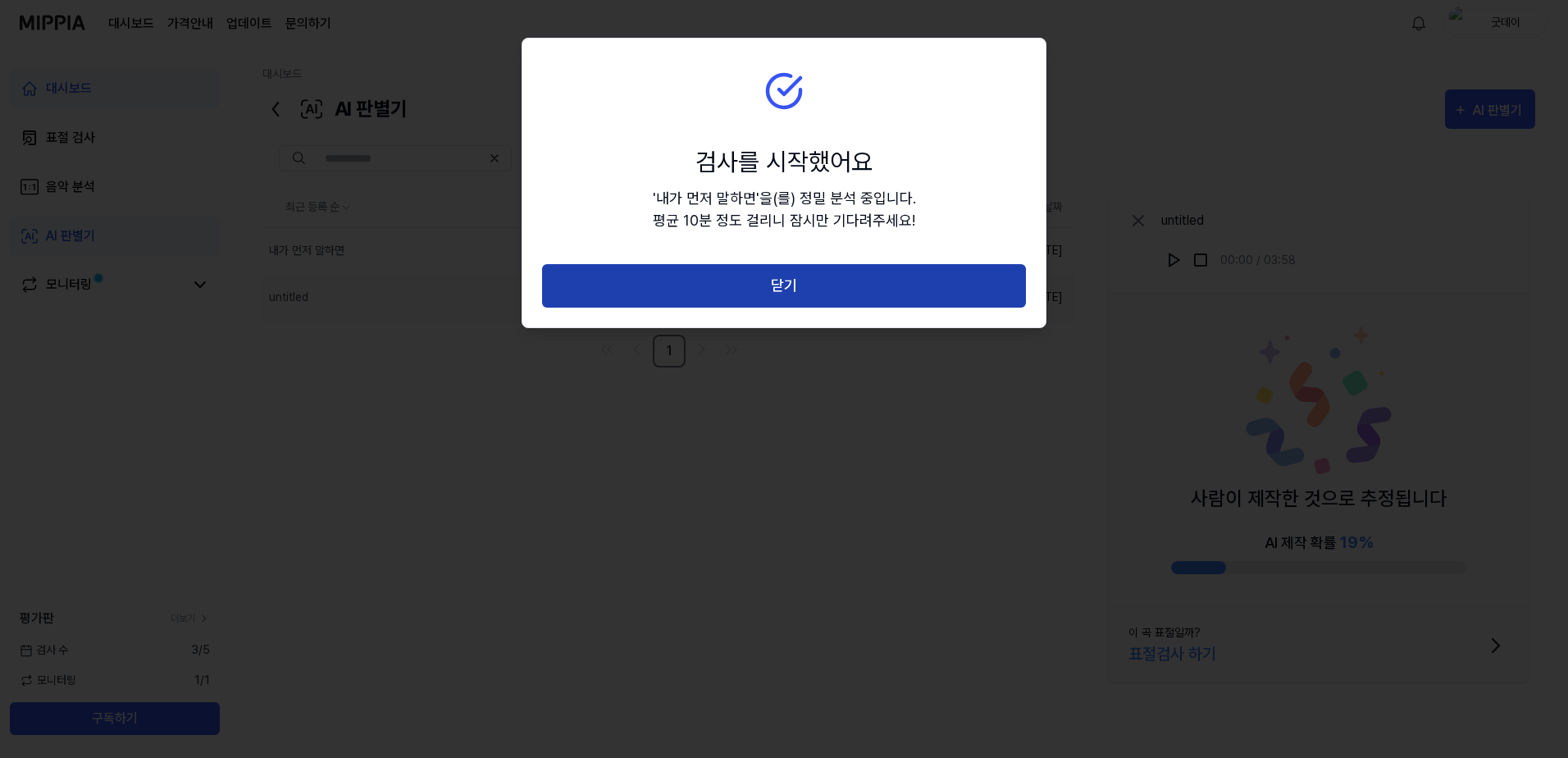
click at [782, 294] on button "닫기" at bounding box center [783, 286] width 483 height 44
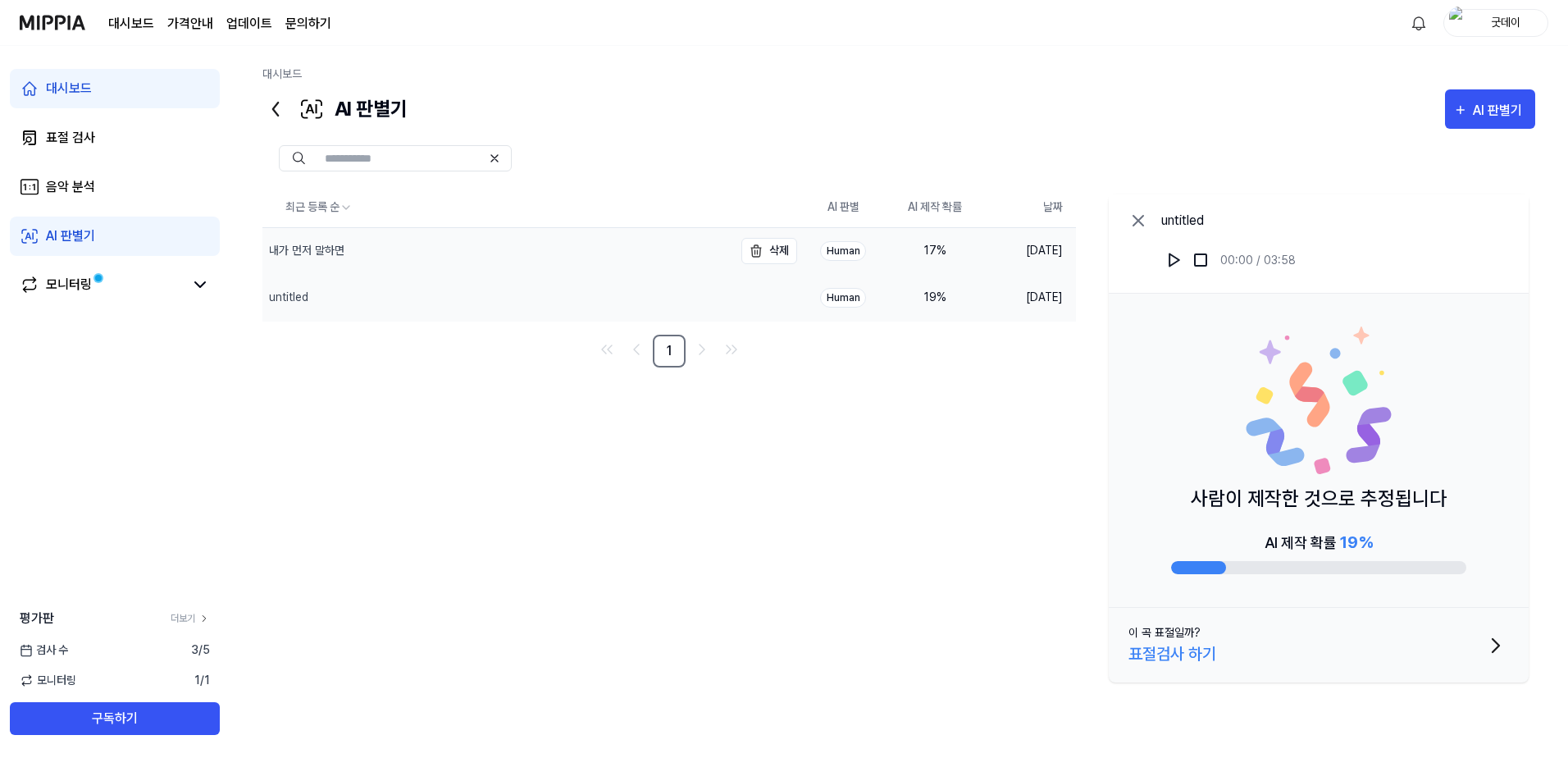
click at [351, 253] on div "내가 먼저 말하면" at bounding box center [498, 251] width 471 height 46
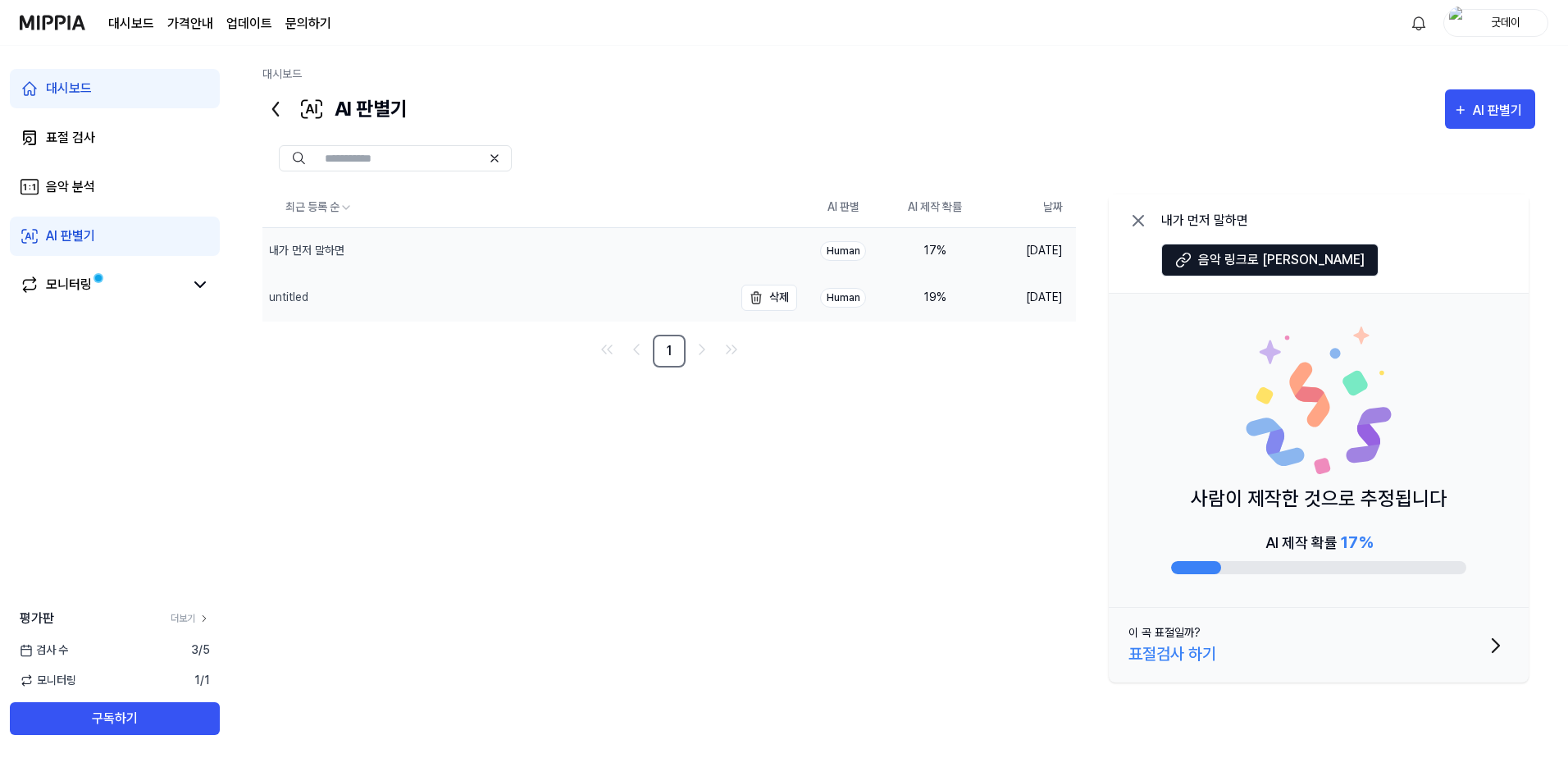
click at [365, 295] on div "untitled" at bounding box center [498, 298] width 471 height 46
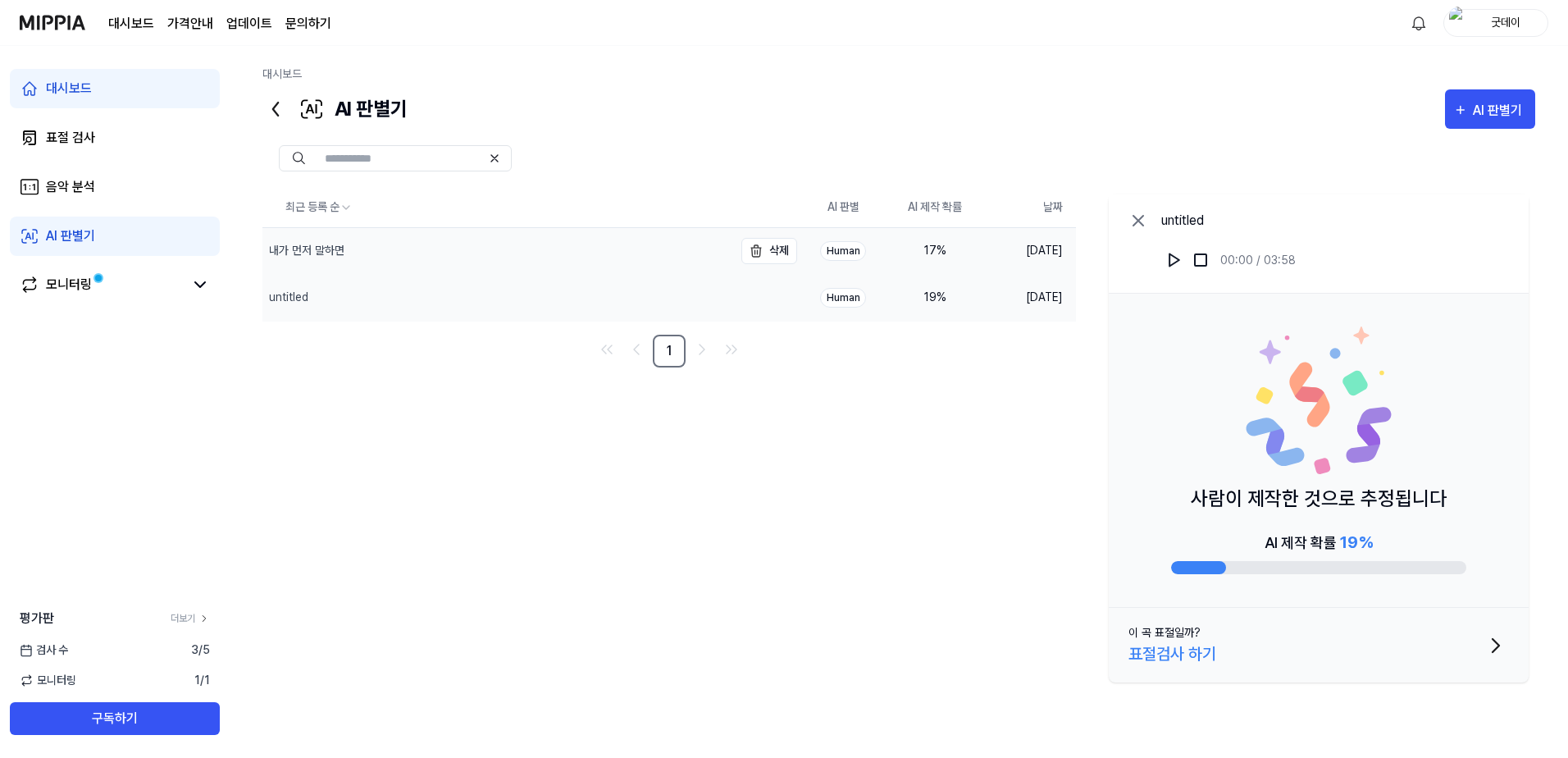
click at [399, 256] on div "내가 먼저 말하면" at bounding box center [498, 251] width 471 height 46
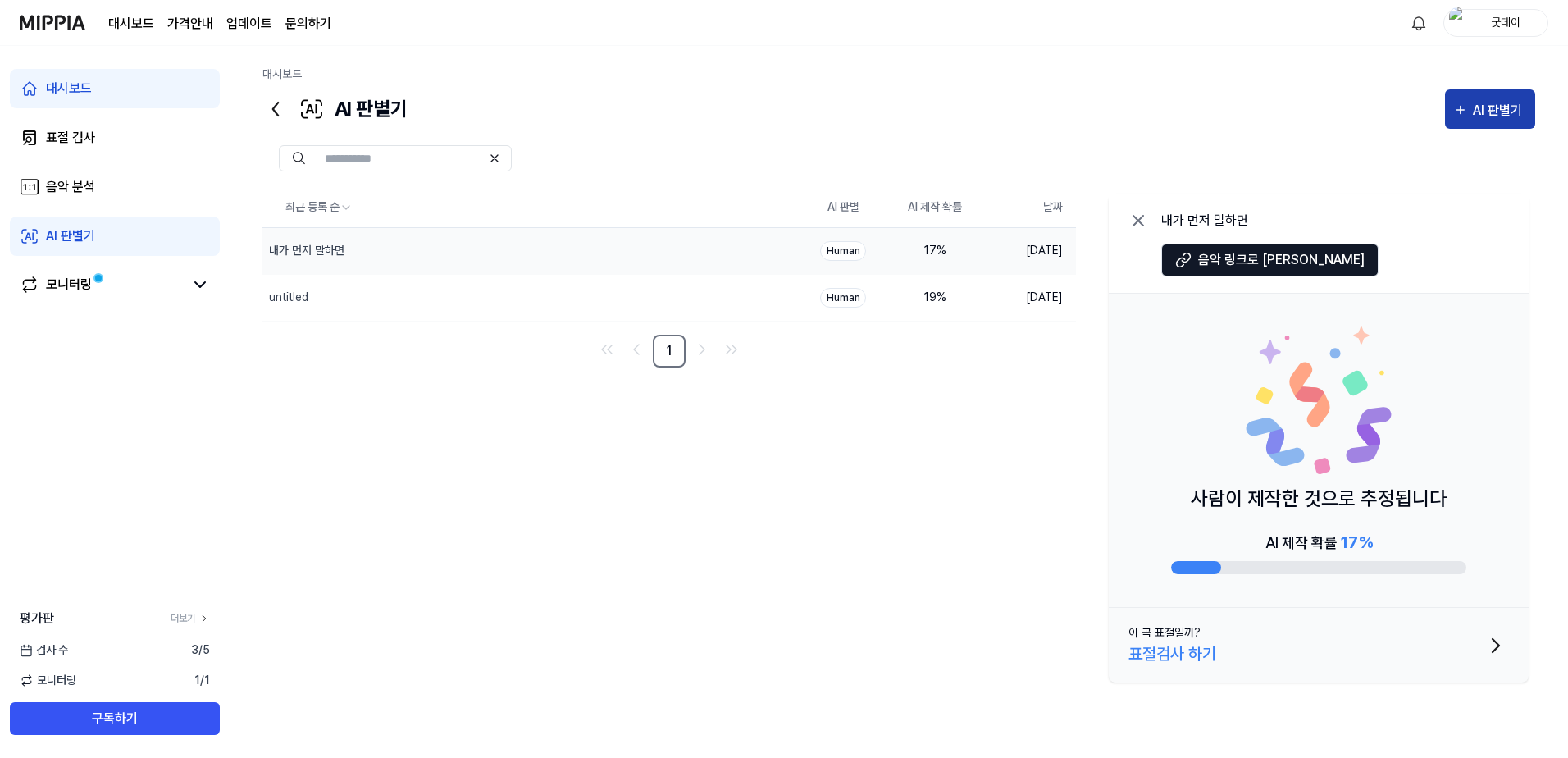
click at [1478, 109] on div "AI 판별기" at bounding box center [1500, 110] width 54 height 21
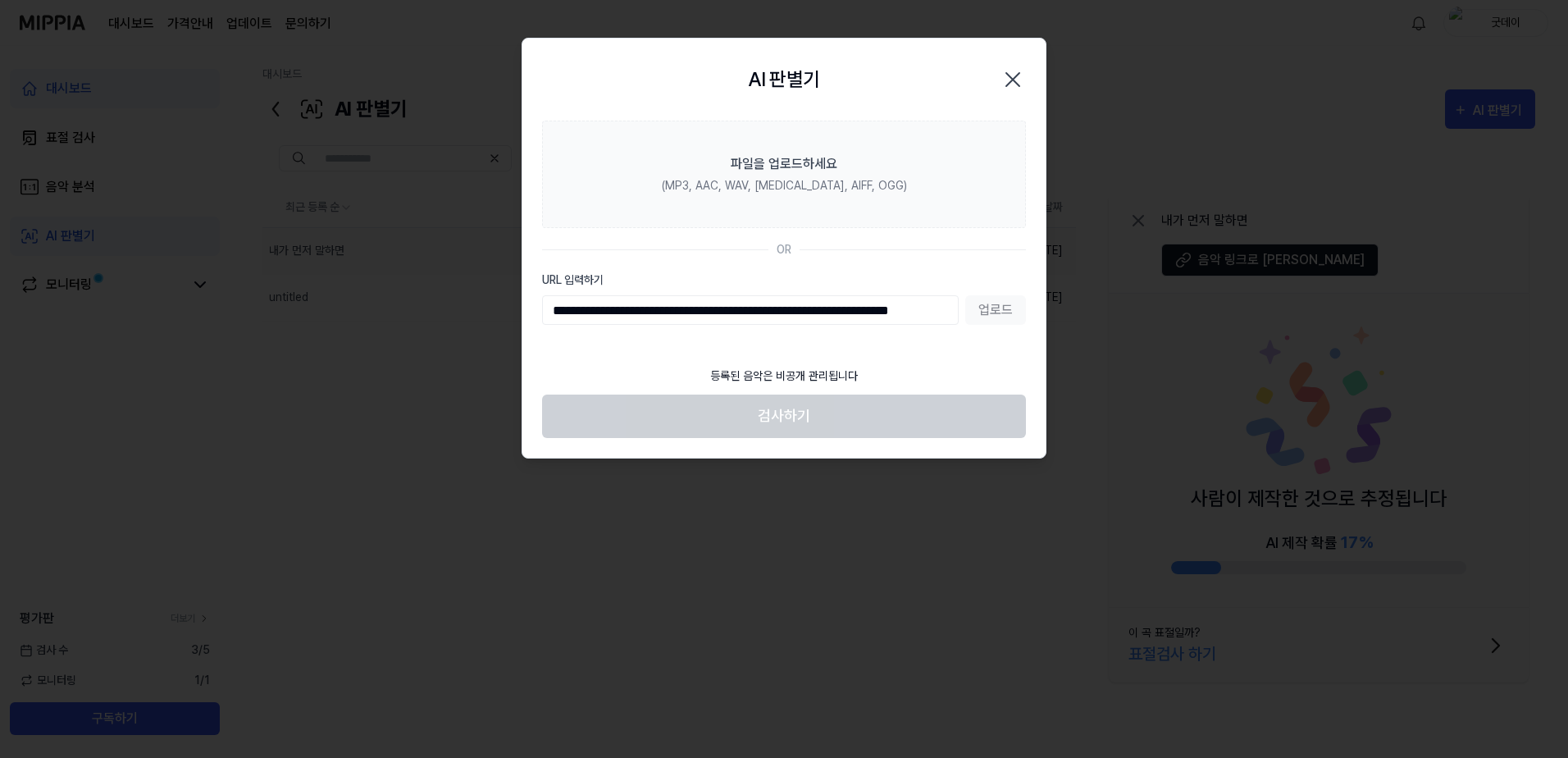
scroll to position [0, 54]
type input "**********"
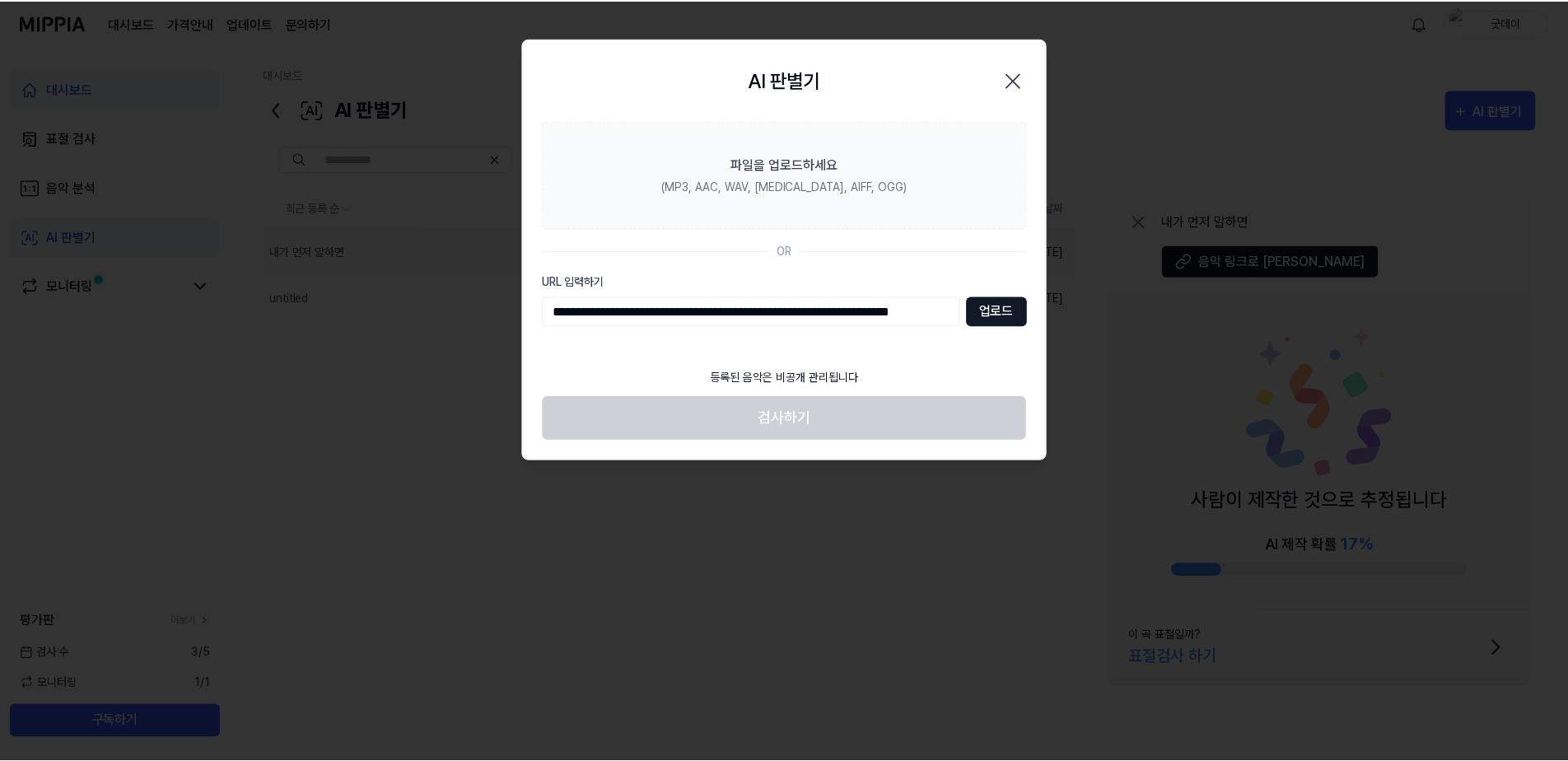
scroll to position [0, 0]
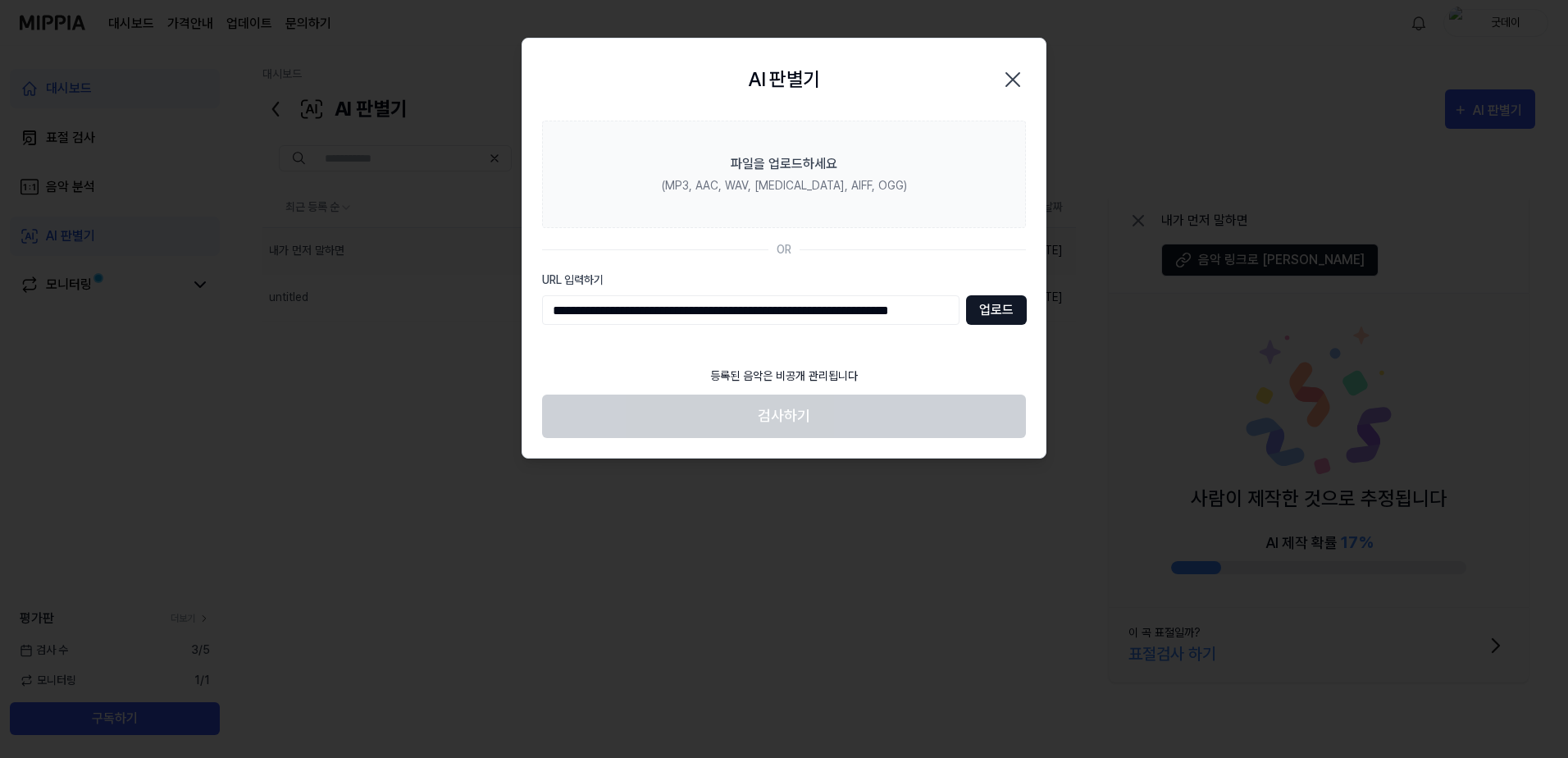
click at [1000, 304] on button "업로드" at bounding box center [996, 310] width 61 height 30
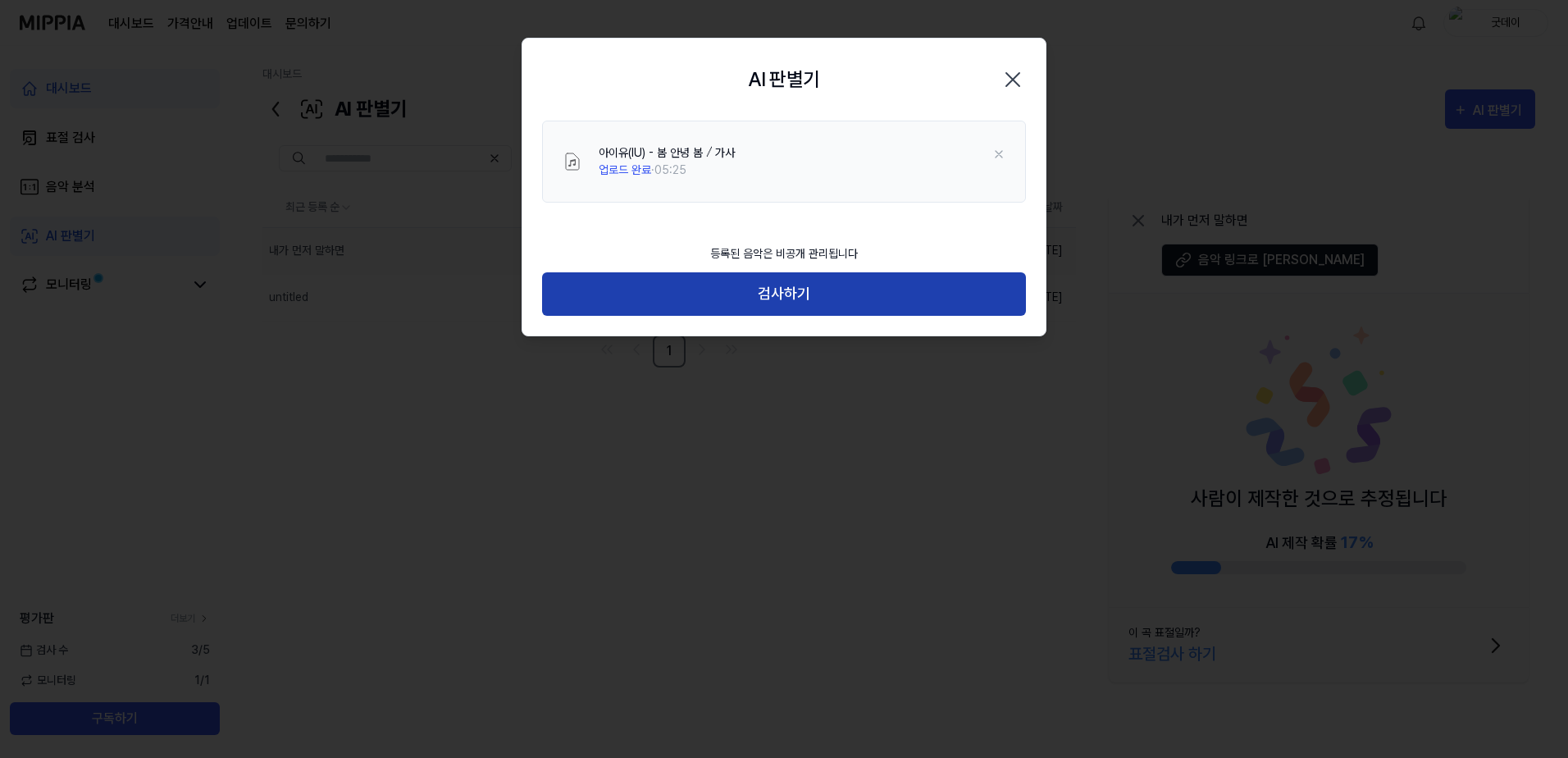
click at [875, 295] on button "검사하기" at bounding box center [783, 294] width 483 height 44
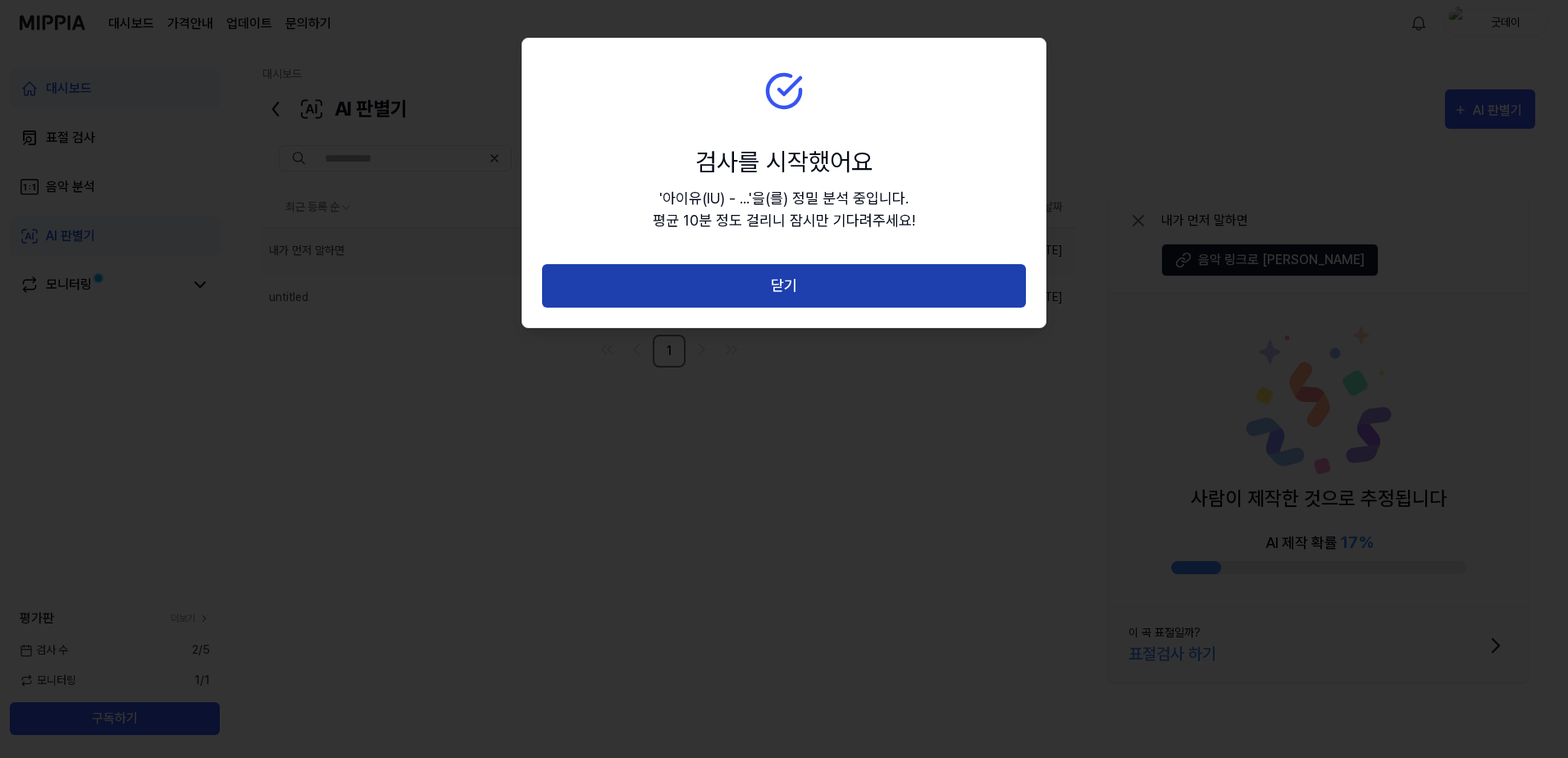
click at [856, 290] on button "닫기" at bounding box center [783, 286] width 483 height 44
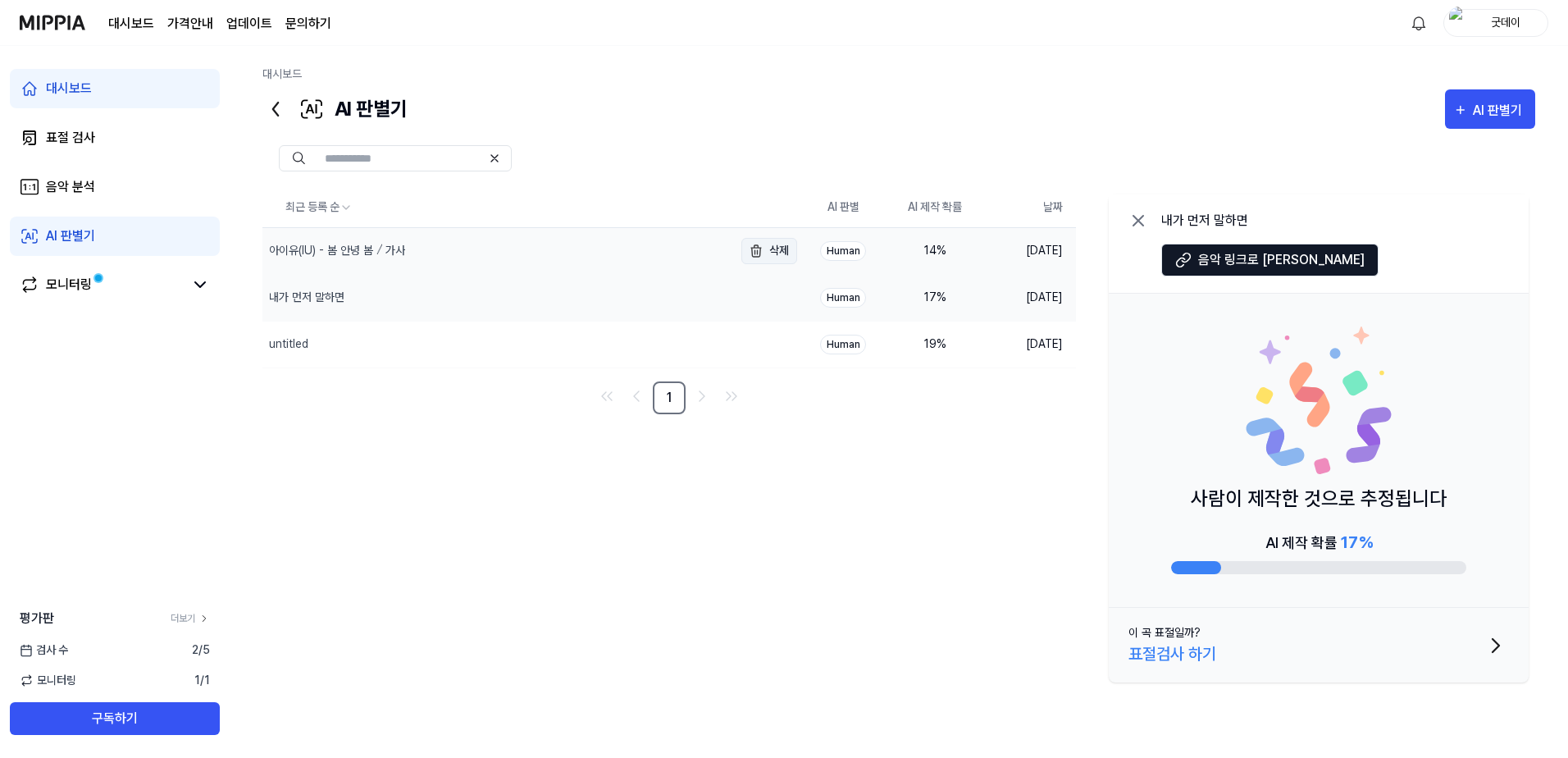
click at [781, 255] on button "삭제" at bounding box center [769, 251] width 56 height 26
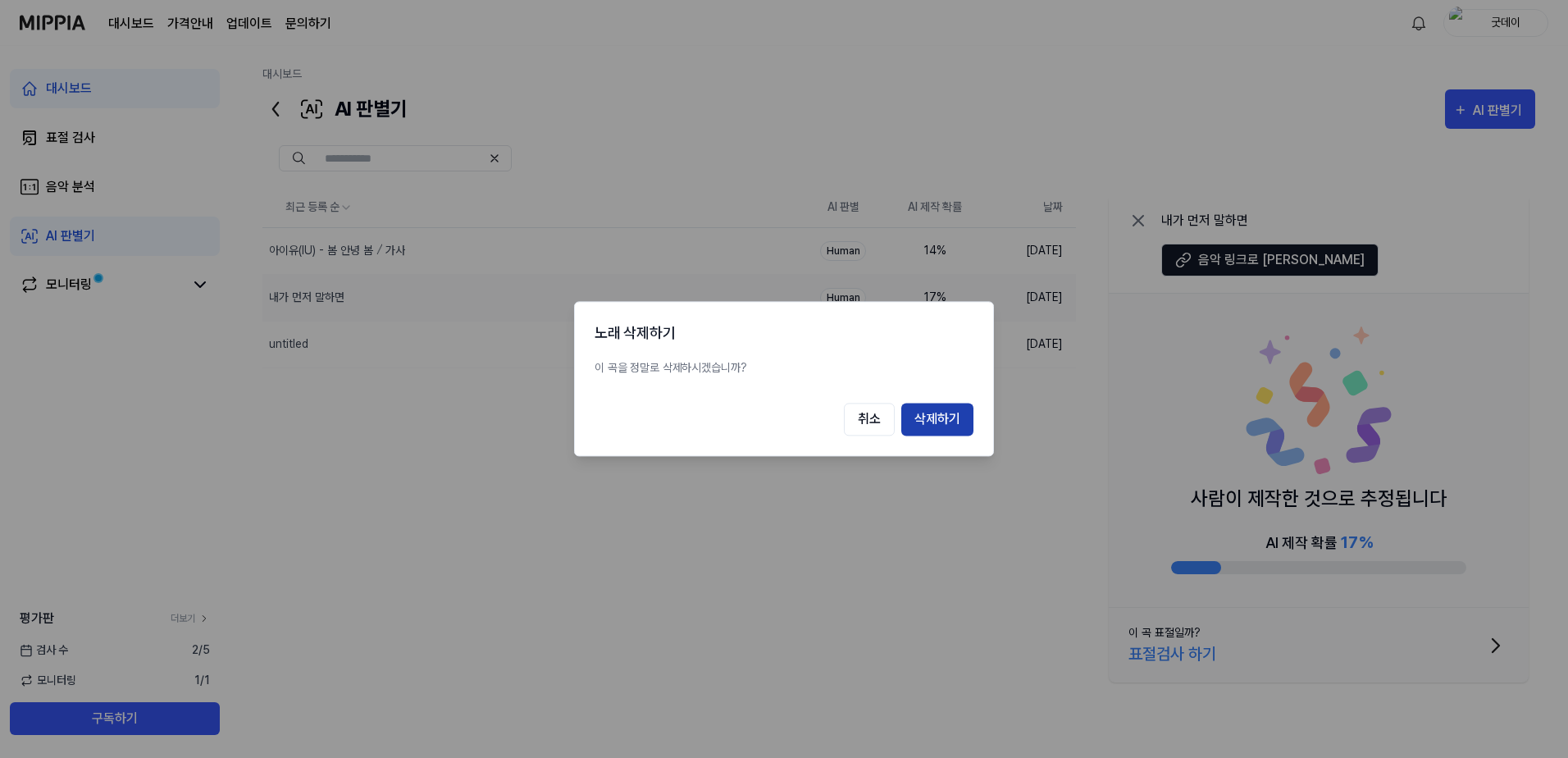
click at [929, 423] on button "삭제하기" at bounding box center [937, 420] width 72 height 33
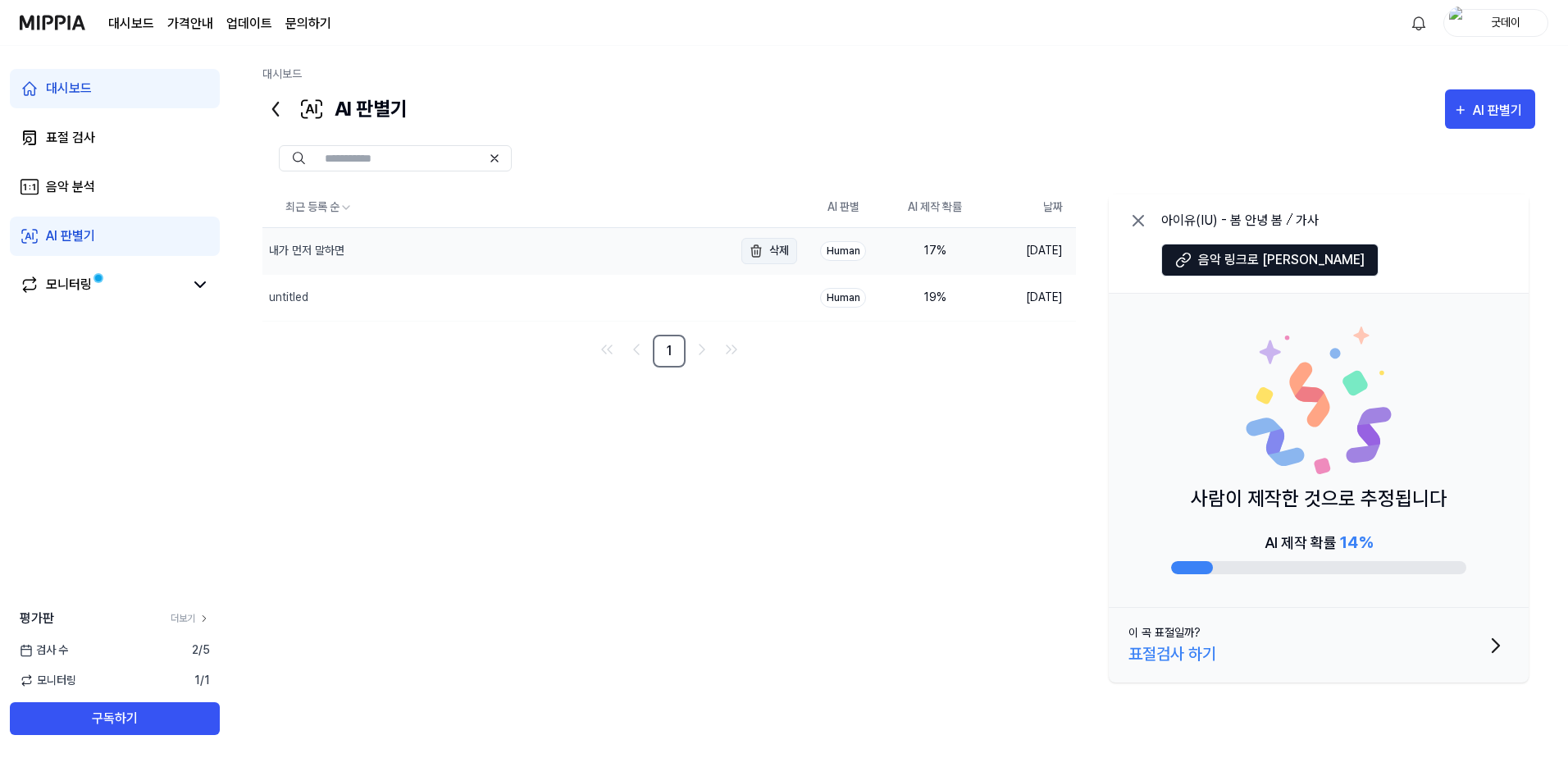
click at [783, 250] on button "삭제" at bounding box center [769, 251] width 56 height 26
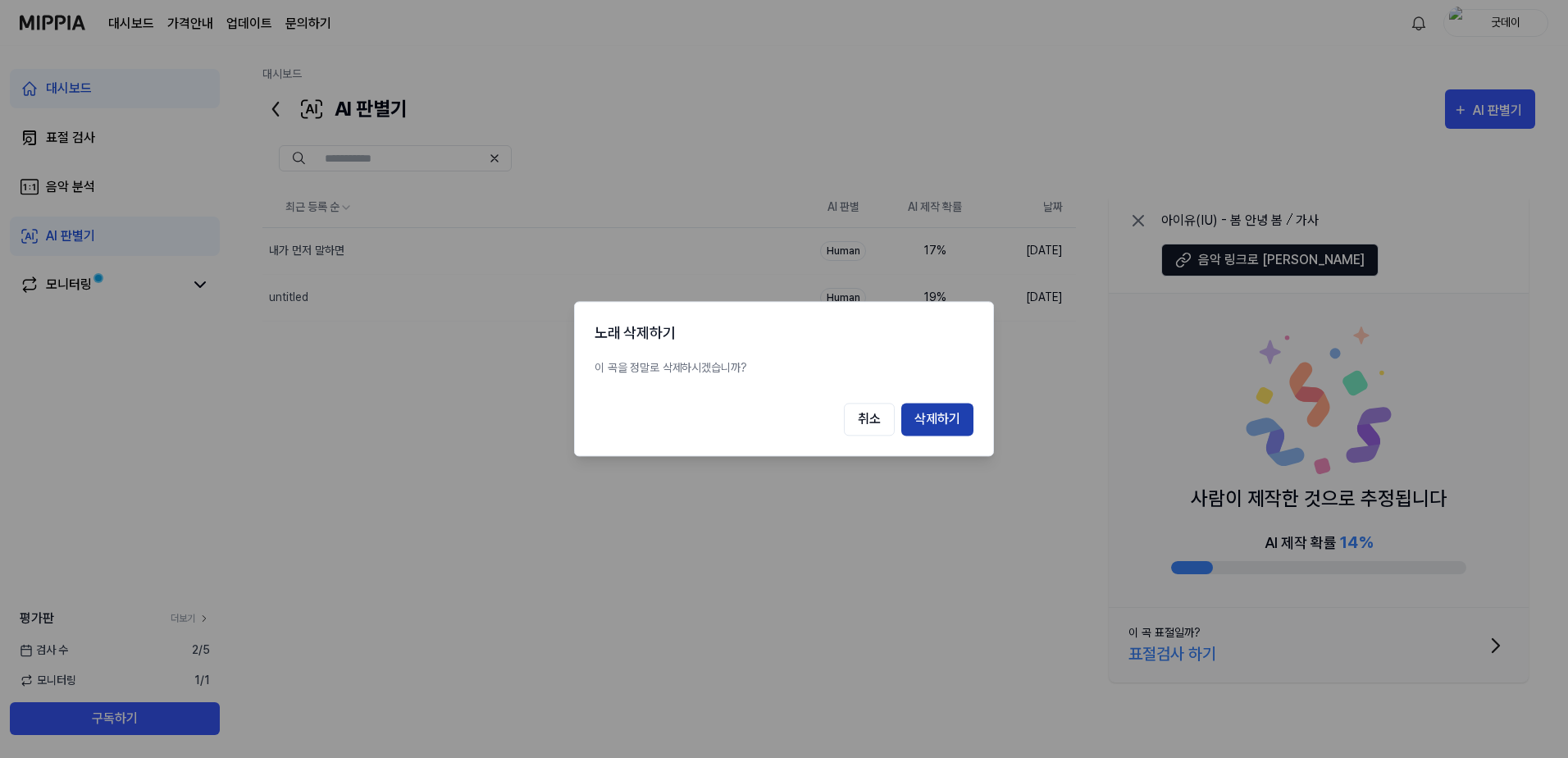
click at [927, 428] on button "삭제하기" at bounding box center [937, 420] width 72 height 33
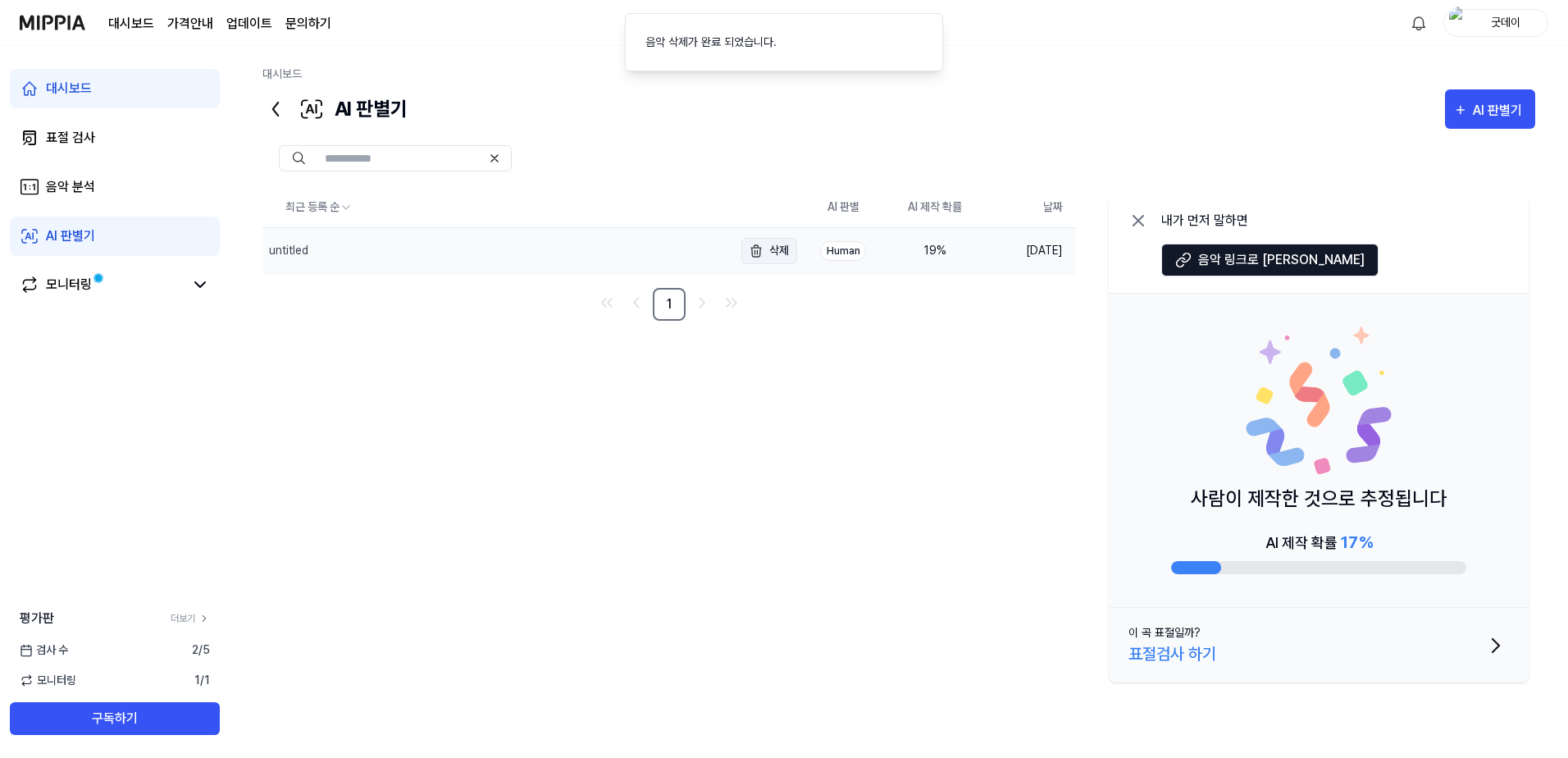
click at [780, 248] on button "삭제" at bounding box center [769, 251] width 56 height 26
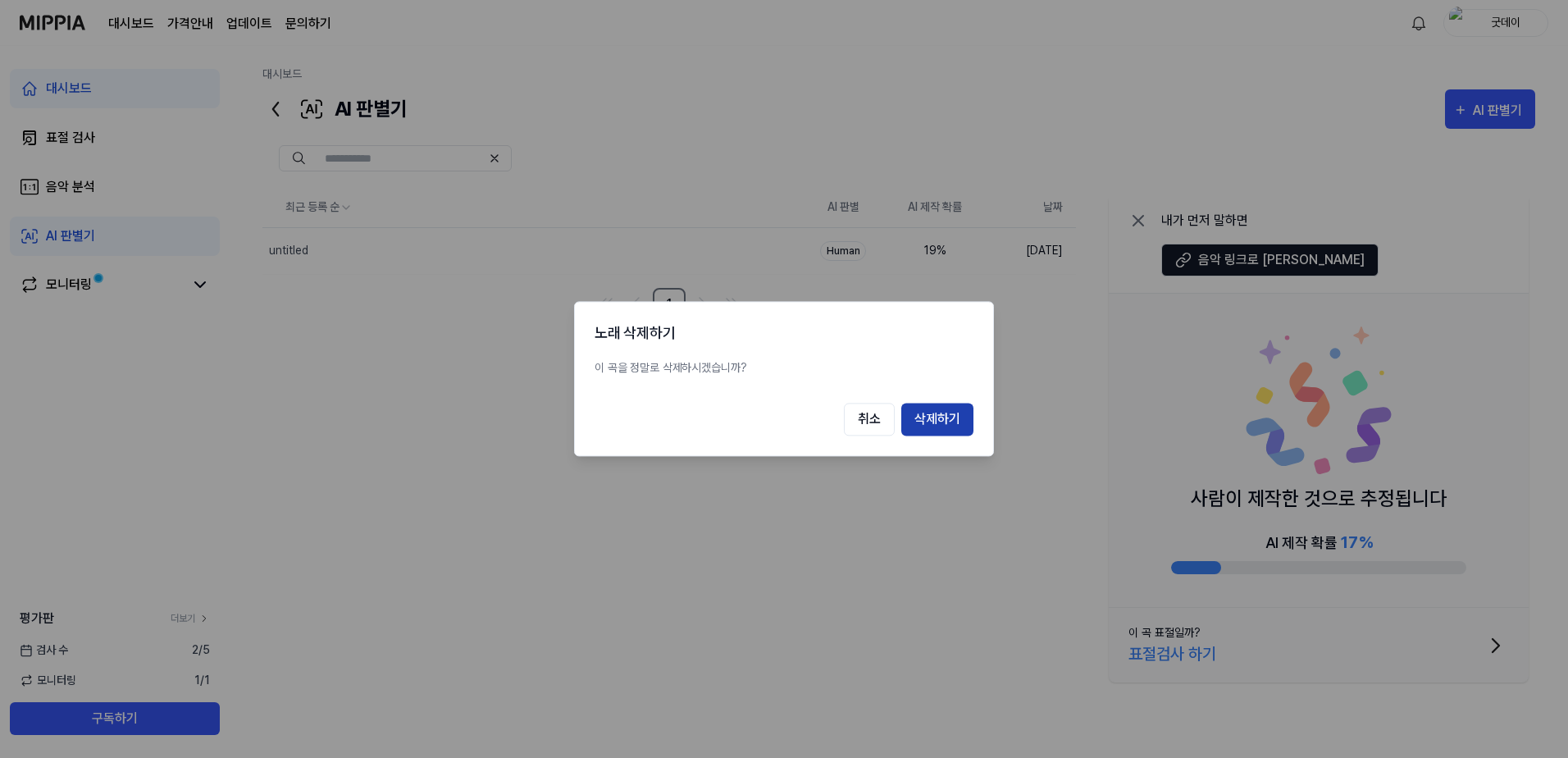
click at [956, 426] on button "삭제하기" at bounding box center [937, 420] width 72 height 33
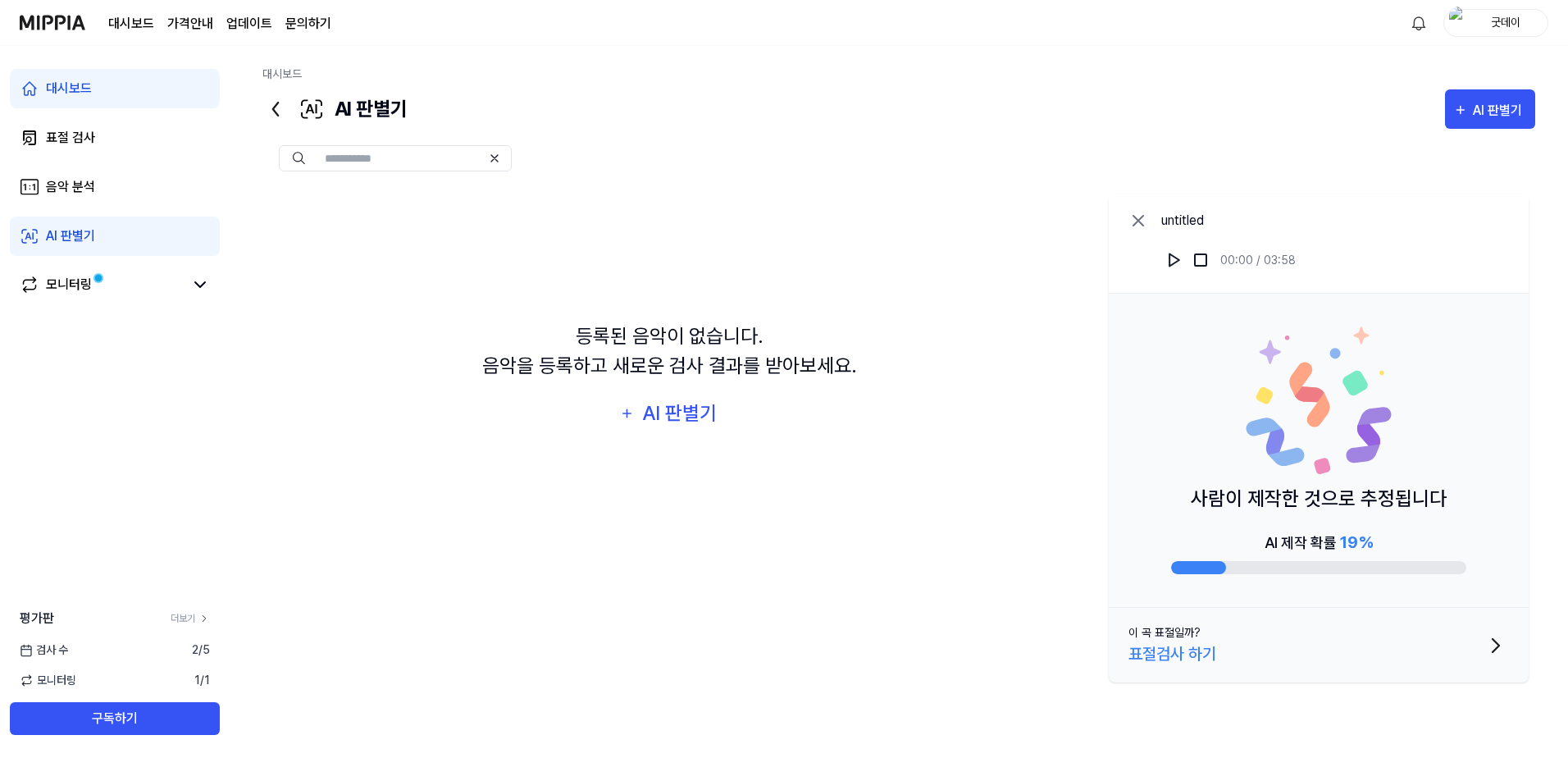
click at [188, 23] on page\) "가격안내" at bounding box center [190, 24] width 46 height 20
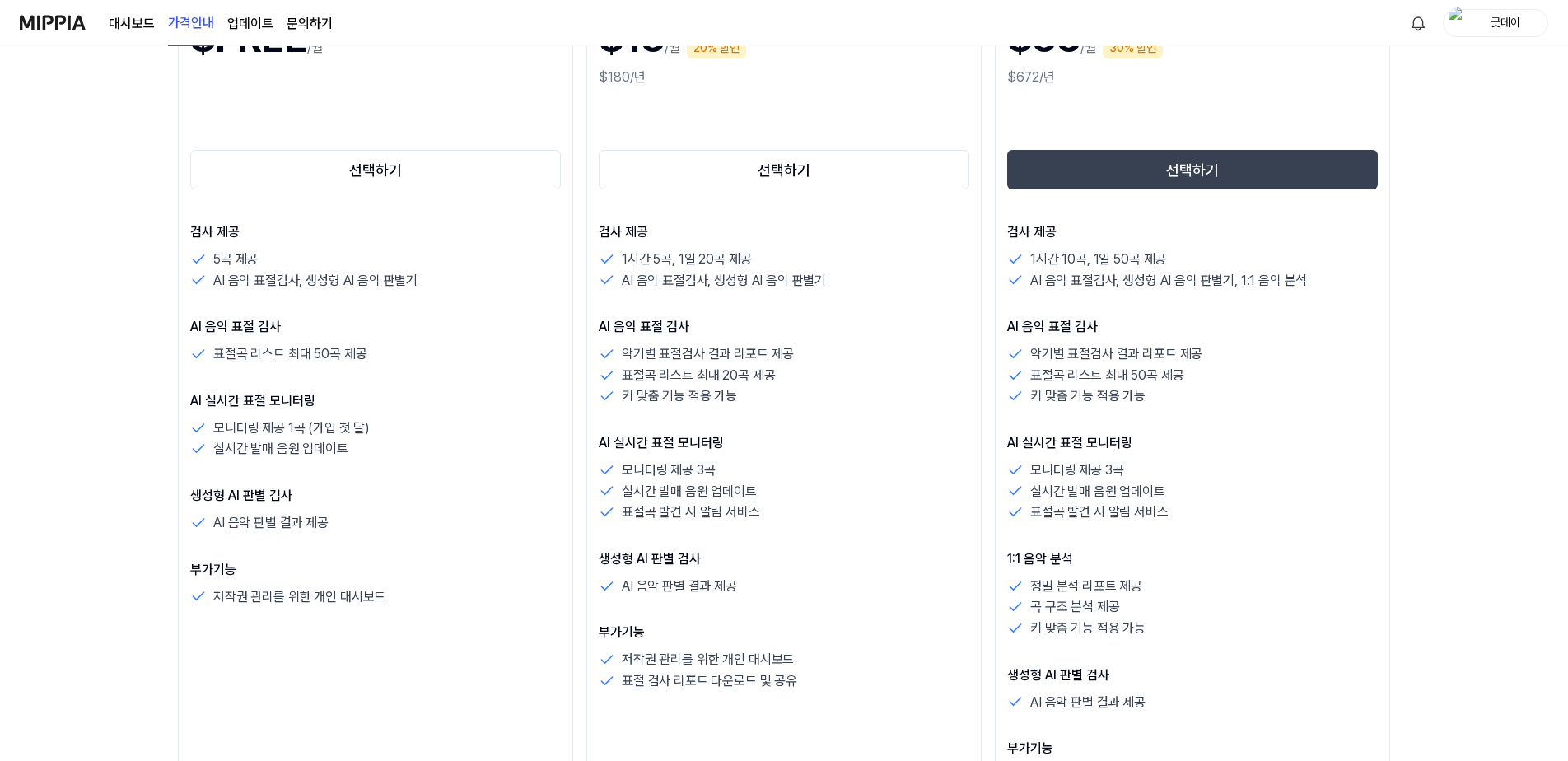
scroll to position [83, 0]
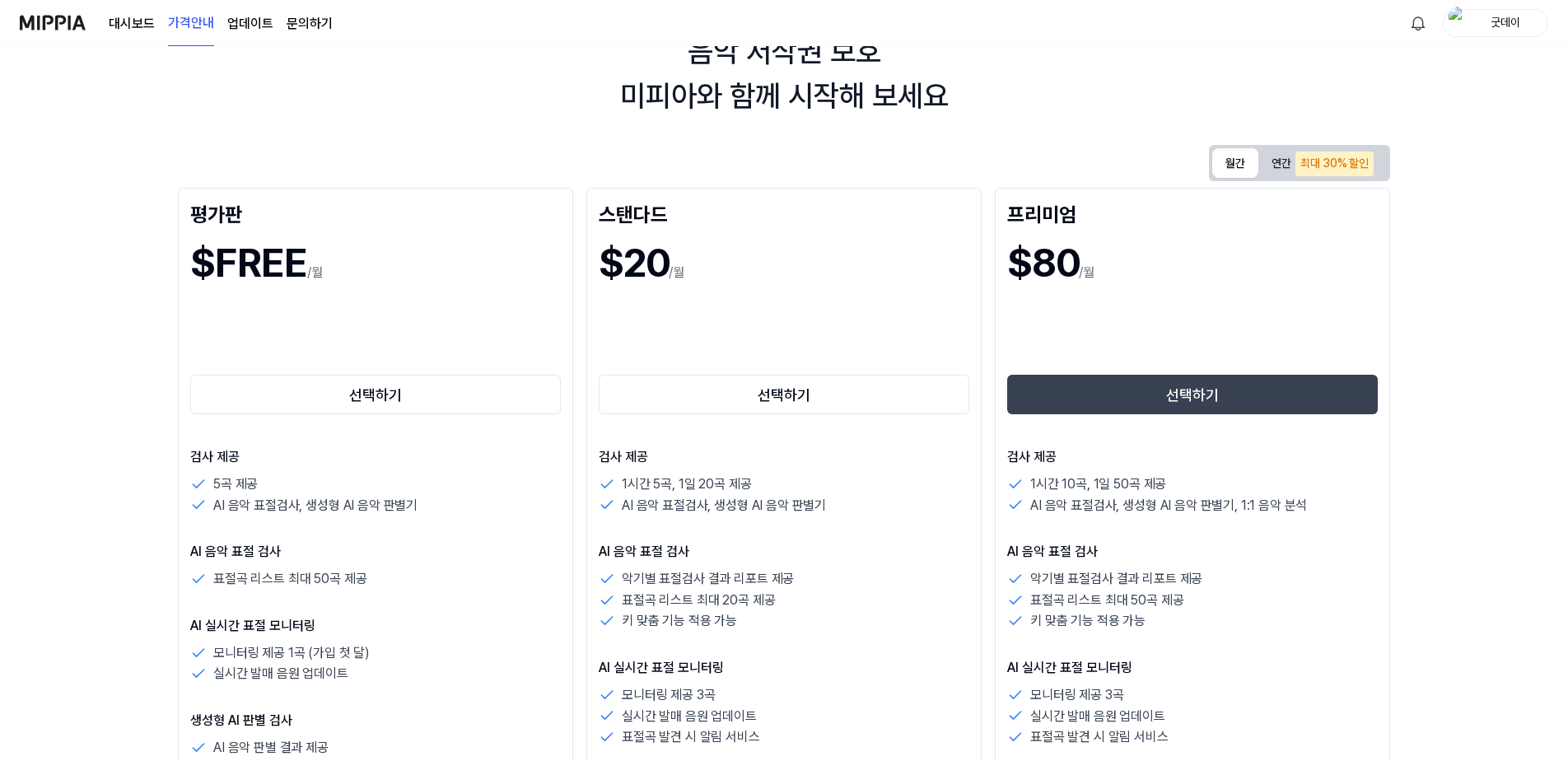
click at [1229, 156] on button "월간" at bounding box center [1236, 163] width 46 height 30
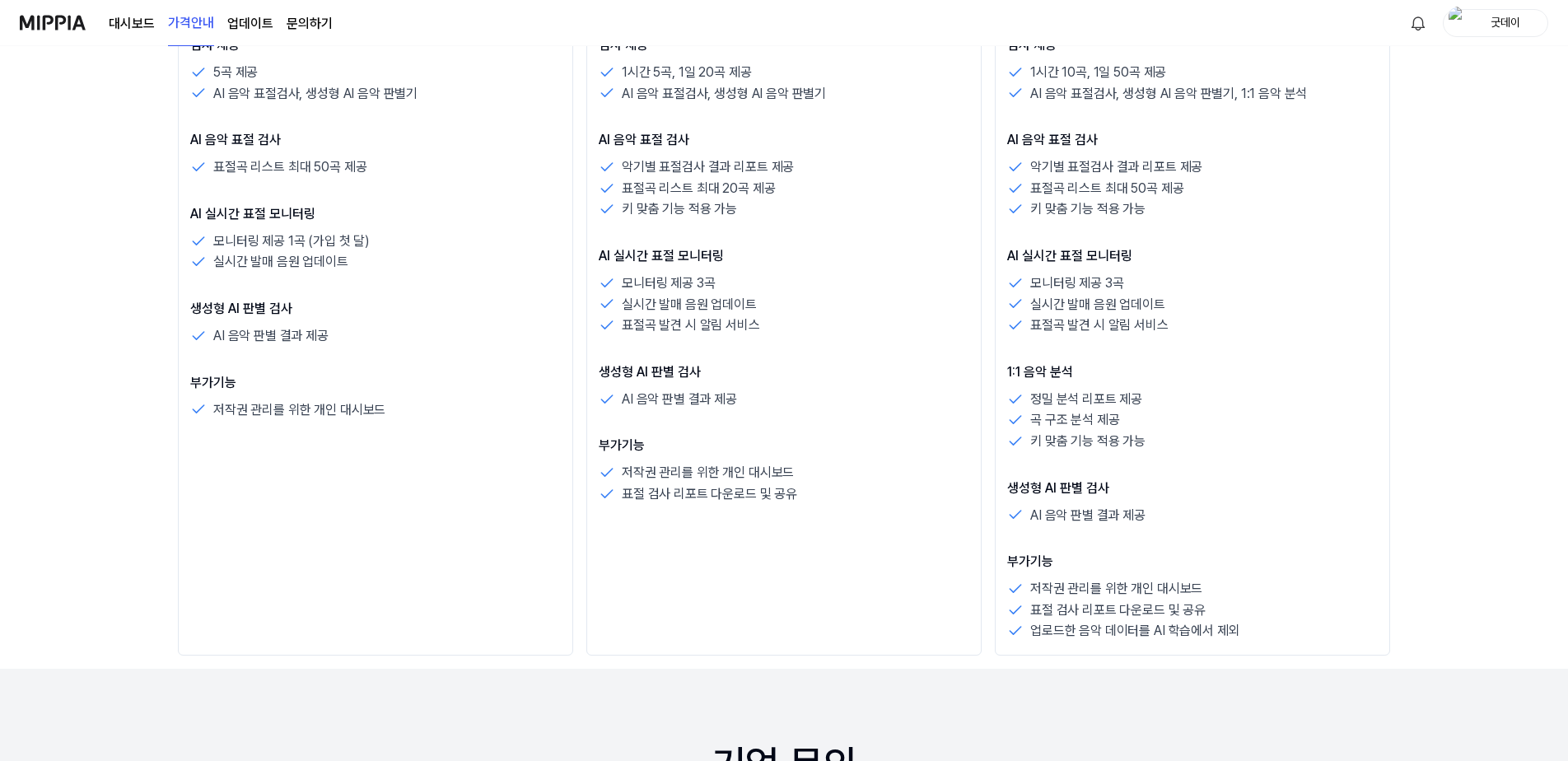
scroll to position [0, 0]
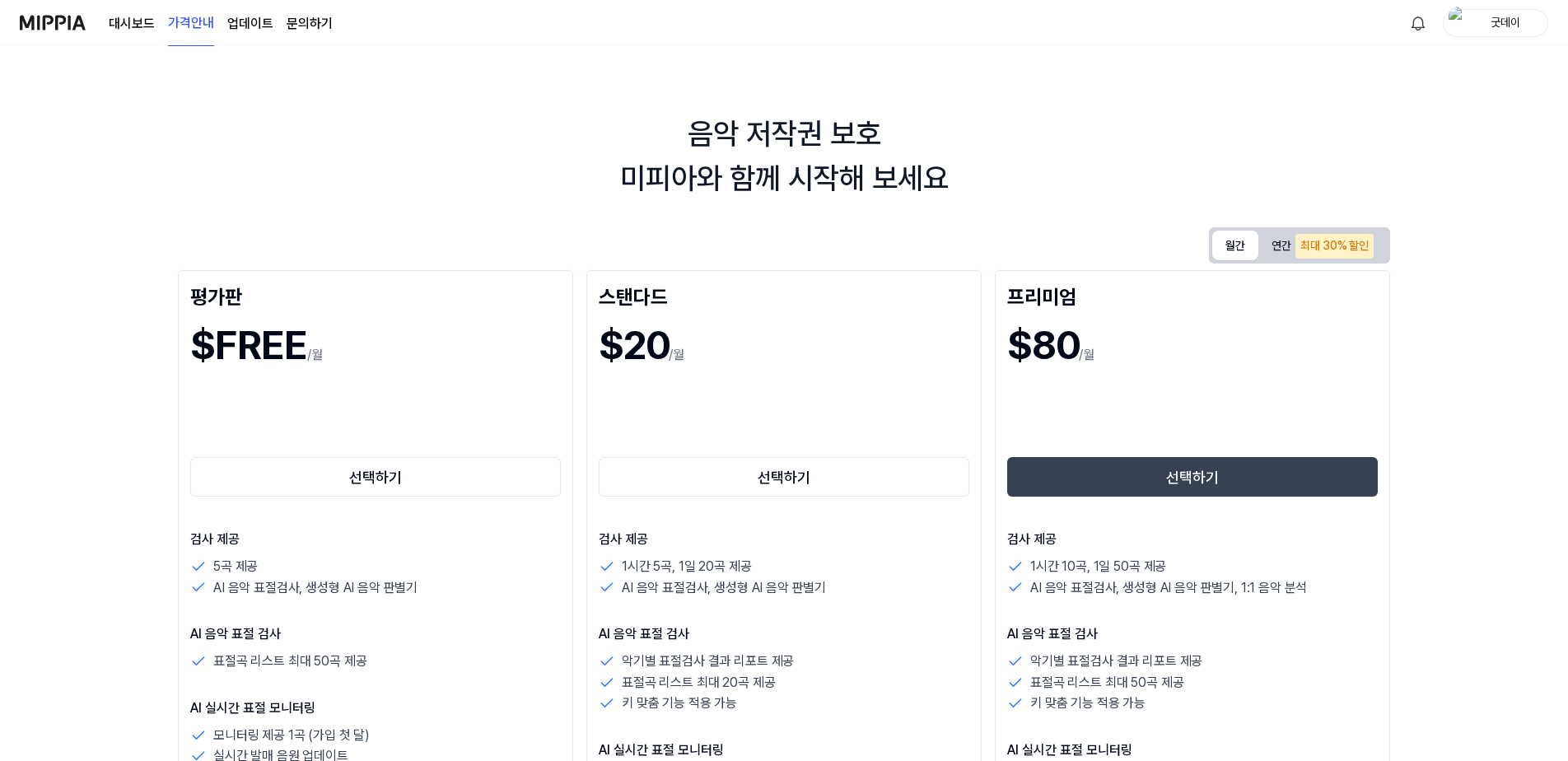
click at [36, 19] on img at bounding box center [53, 22] width 66 height 45
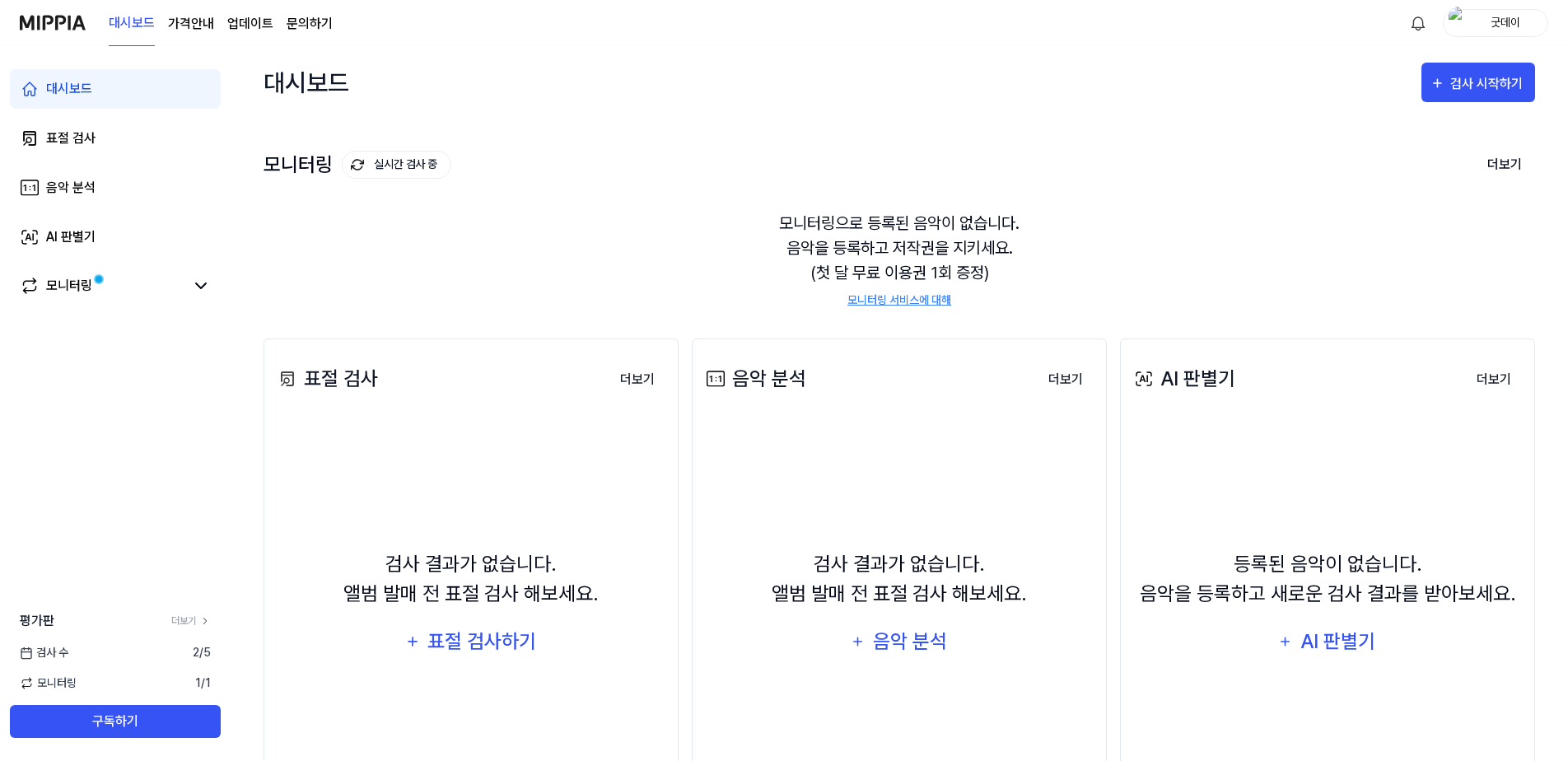
click at [1508, 14] on div "굿데이" at bounding box center [1505, 22] width 65 height 18
click at [1376, 146] on button "로그아웃" at bounding box center [1442, 150] width 189 height 17
